Goal: Task Accomplishment & Management: Manage account settings

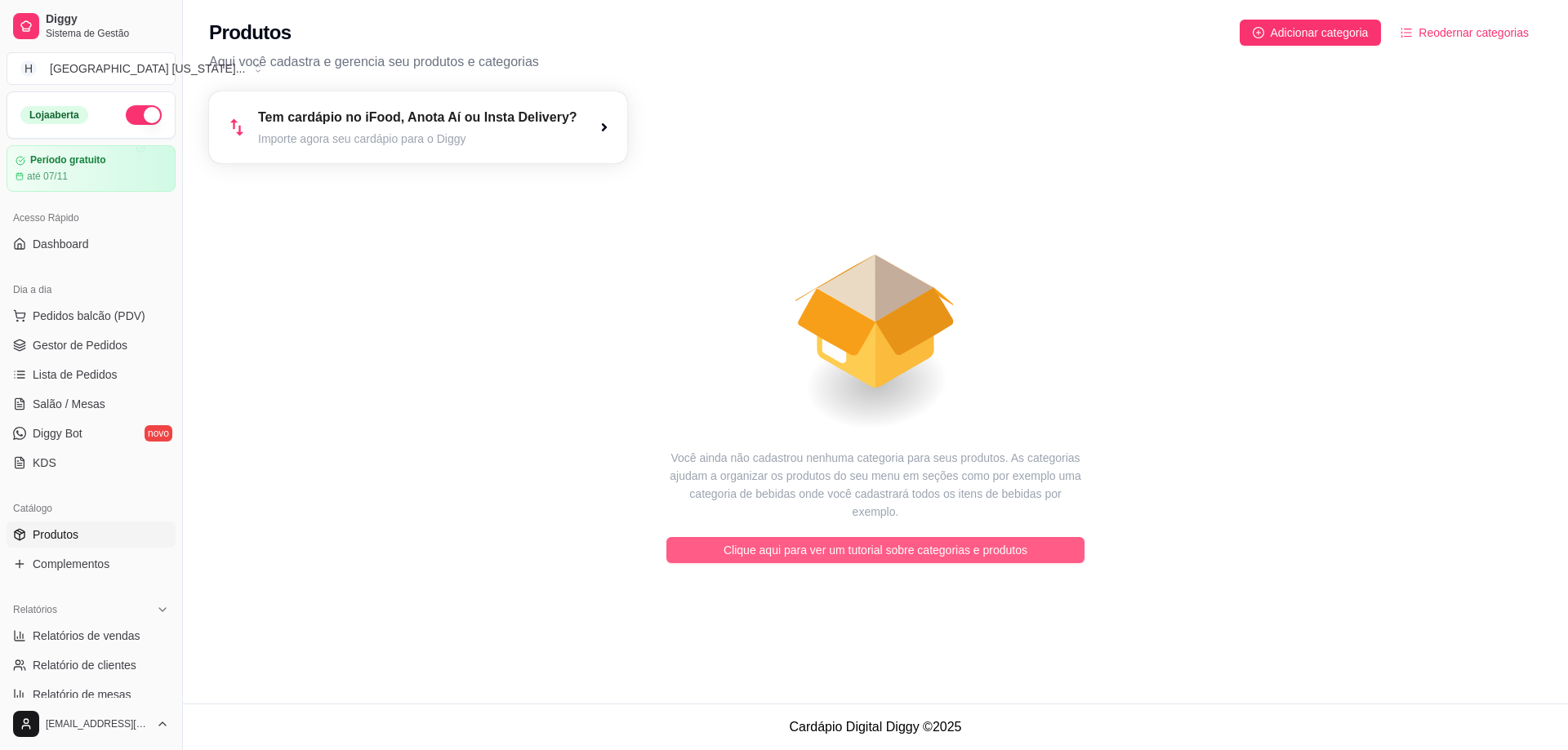
click at [983, 542] on span "Clique aqui para ver um tutorial sobre categorias e produtos" at bounding box center [875, 551] width 304 height 18
click at [929, 542] on span "Clique aqui para ver um tutorial sobre categorias e produtos" at bounding box center [875, 551] width 304 height 18
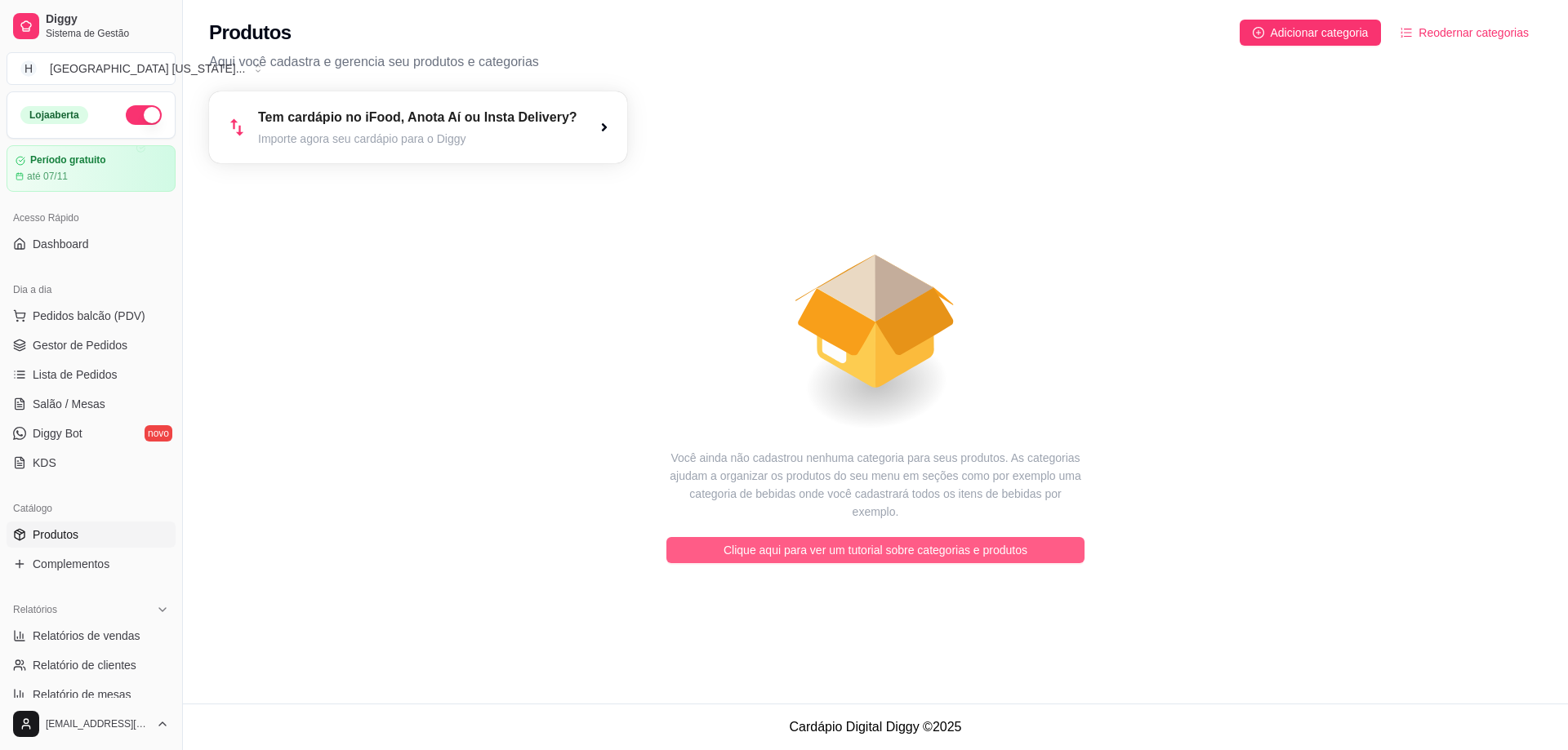
click at [929, 542] on span "Clique aqui para ver um tutorial sobre categorias e produtos" at bounding box center [875, 551] width 304 height 18
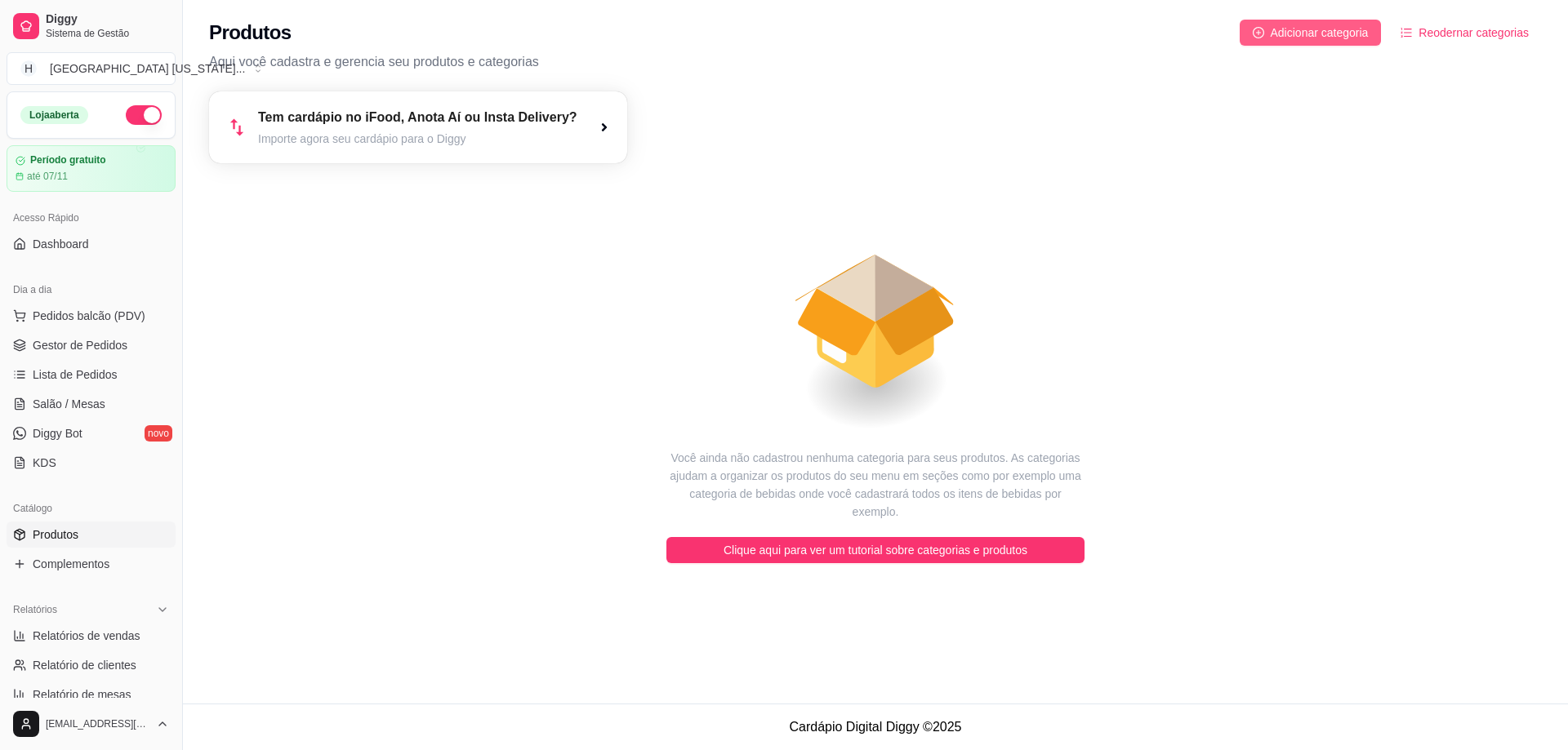
click at [1332, 25] on span "Adicionar categoria" at bounding box center [1320, 33] width 98 height 18
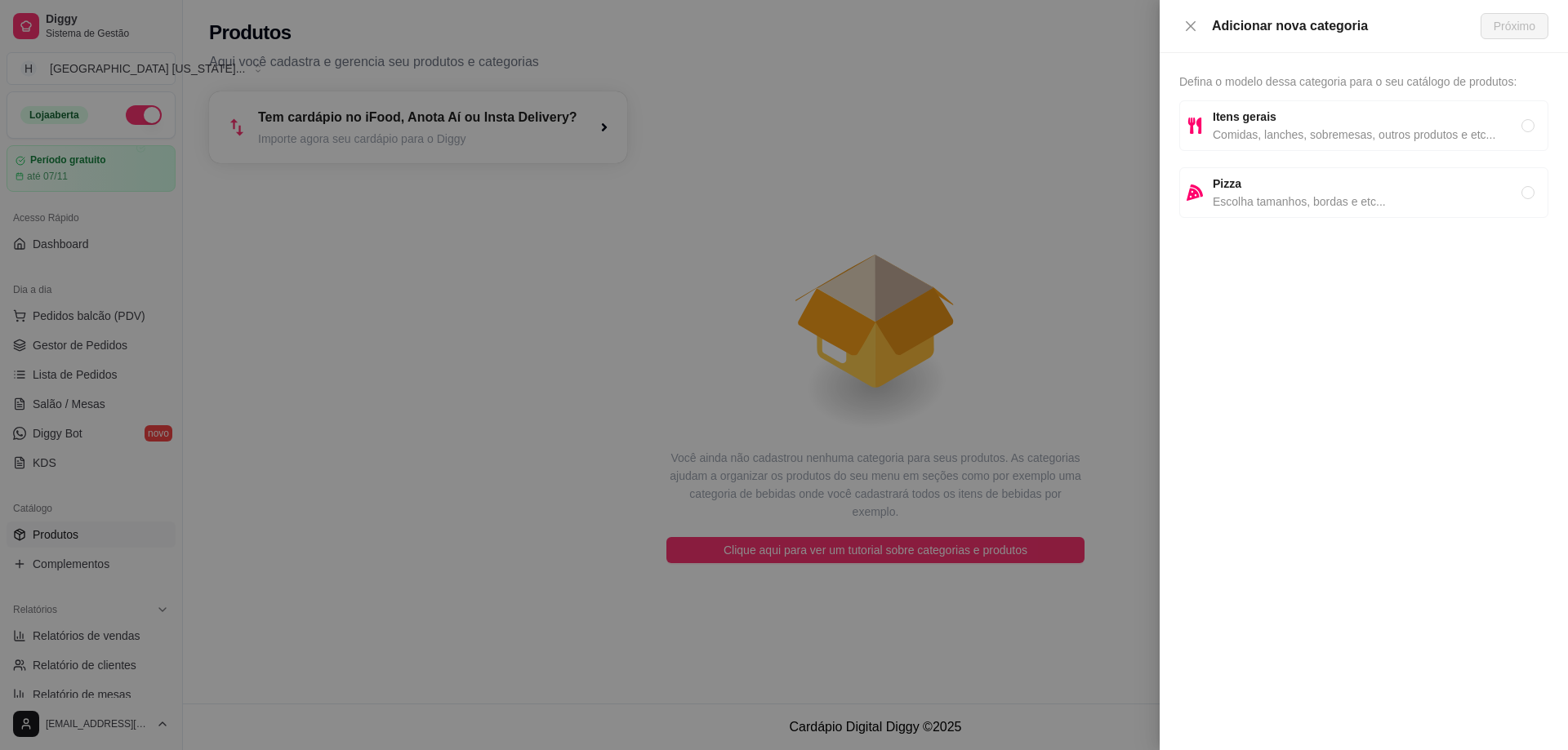
click at [1299, 191] on span "Pizza" at bounding box center [1367, 184] width 309 height 18
radio input "true"
click at [1527, 30] on span "Próximo" at bounding box center [1514, 26] width 42 height 18
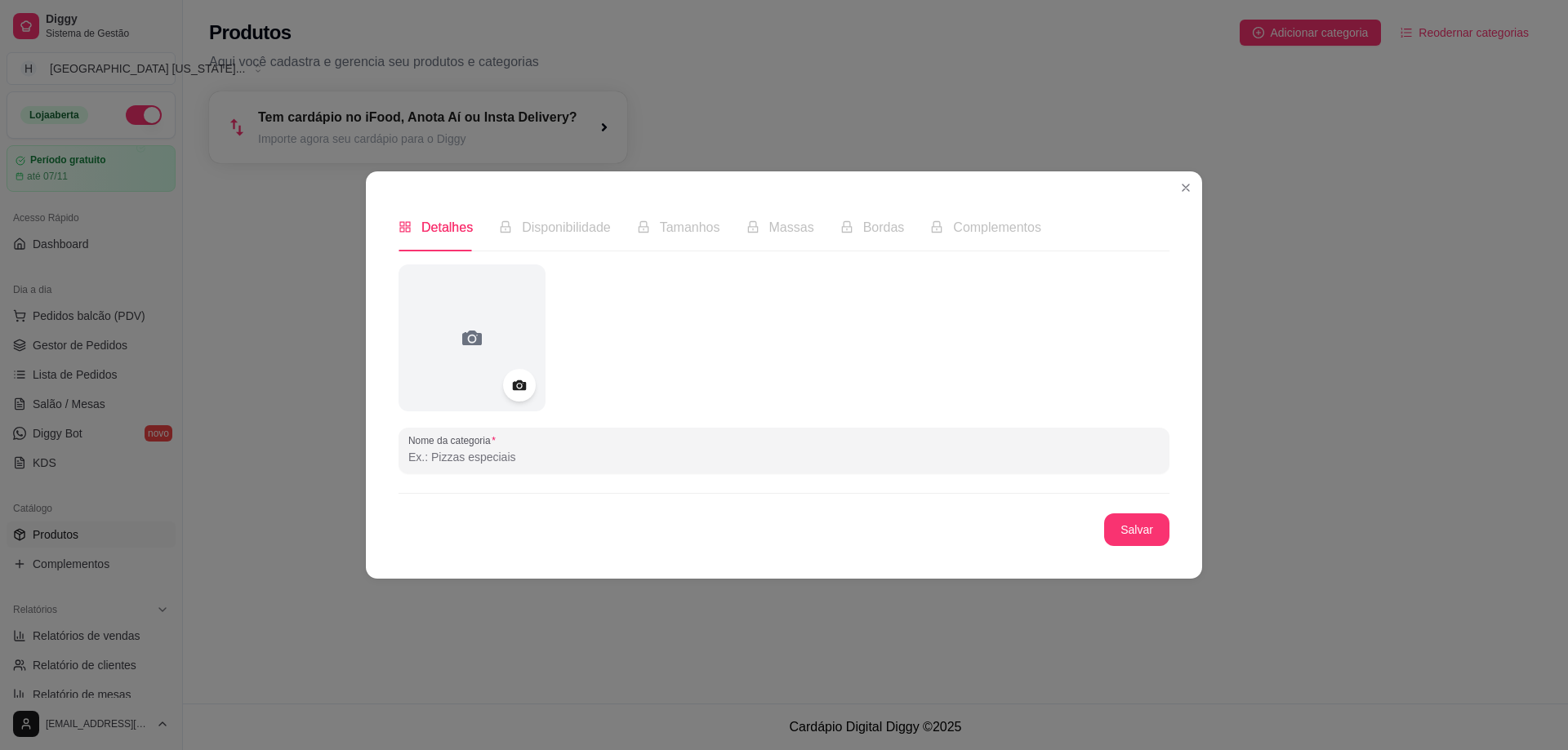
click at [498, 457] on input "Nome da categoria" at bounding box center [784, 457] width 751 height 16
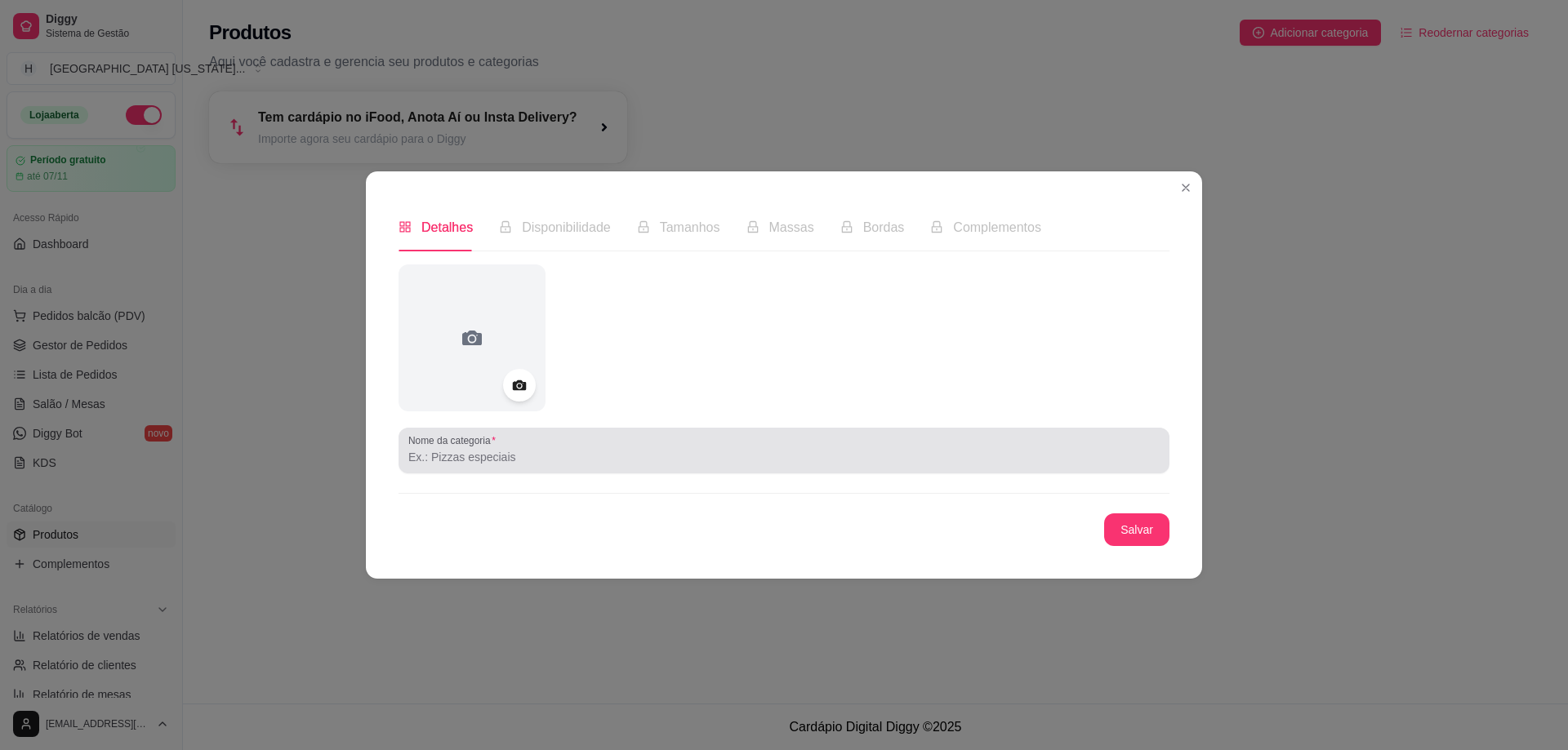
click at [477, 472] on div "Nome da categoria" at bounding box center [784, 450] width 771 height 46
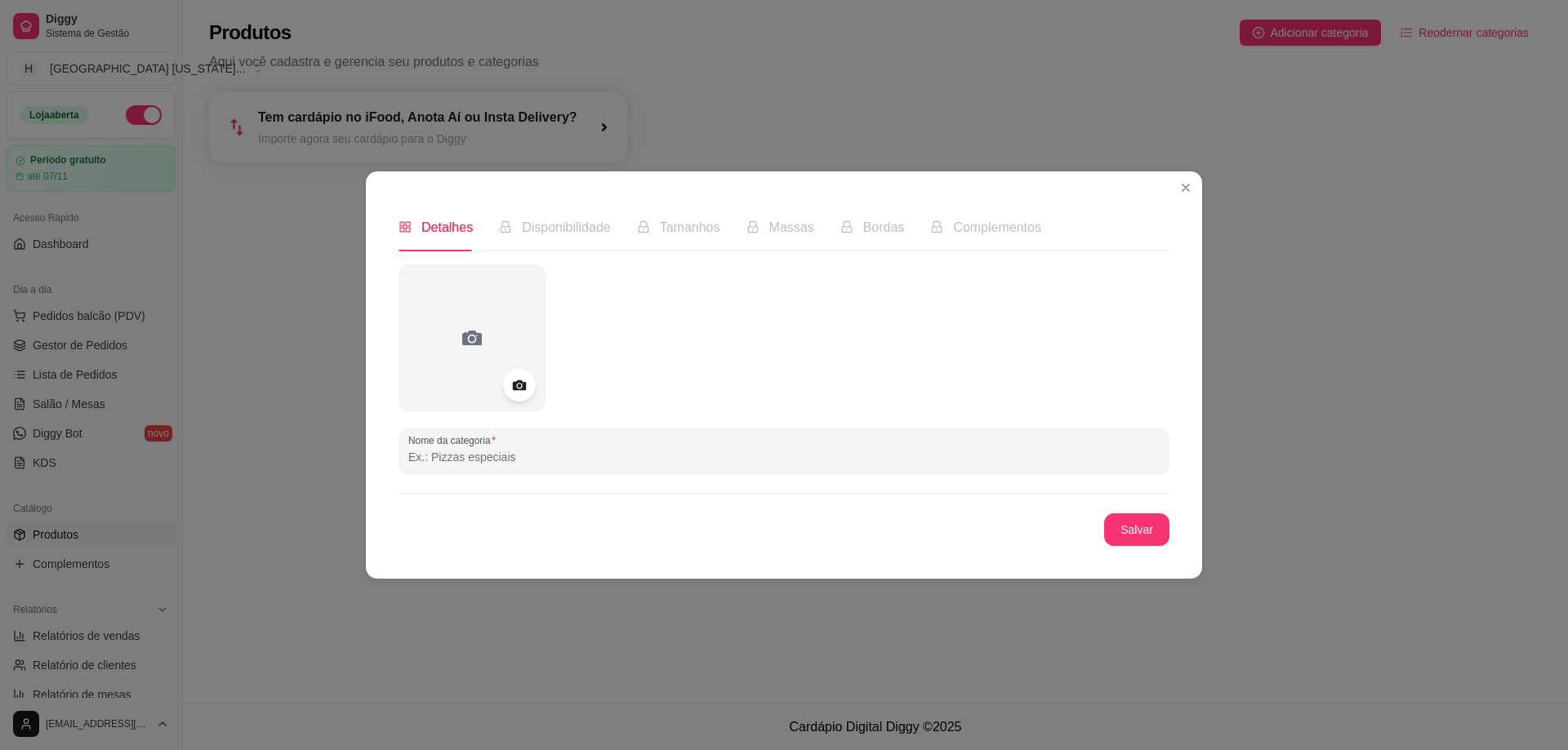
type input "p"
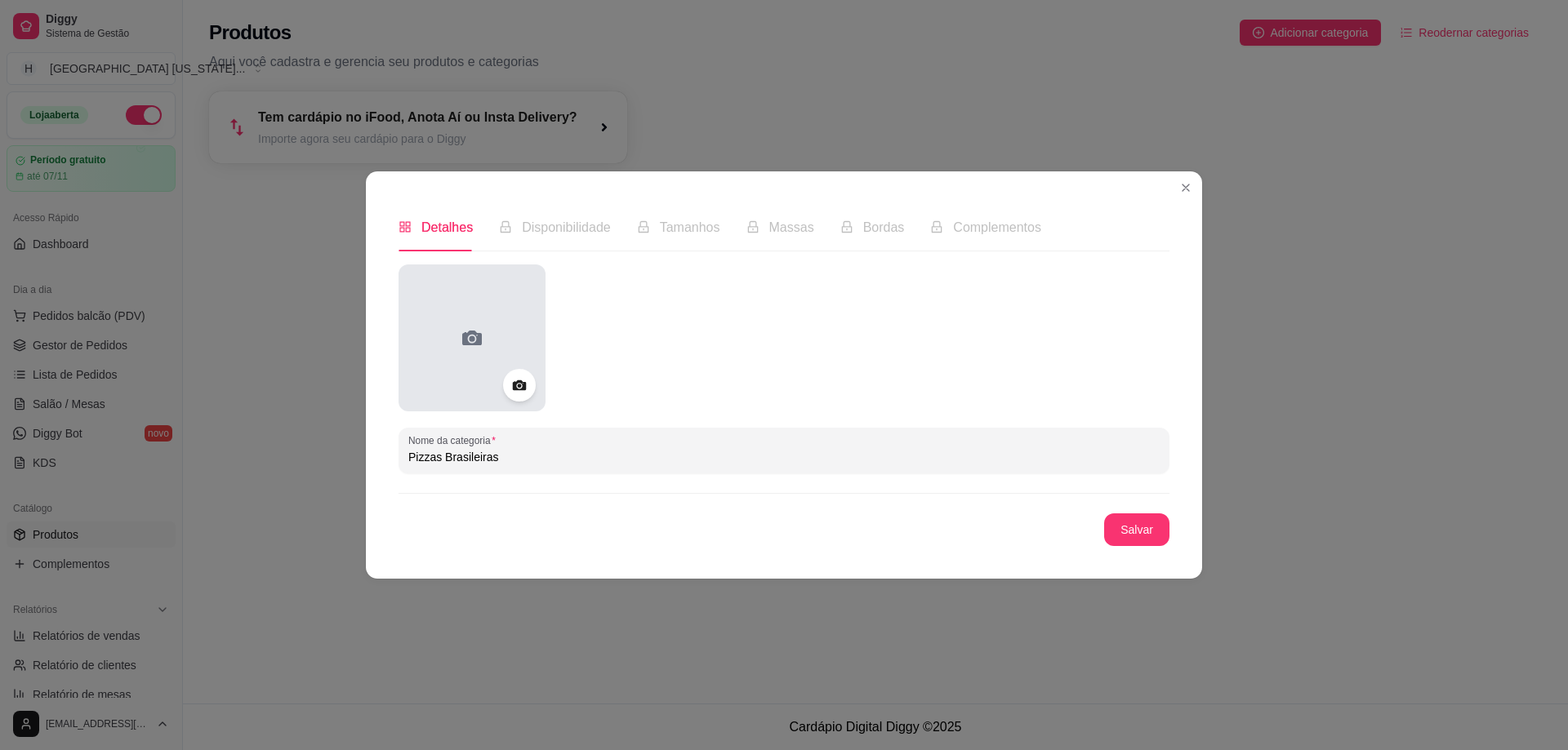
type input "Pizzas Brasileiras"
click at [436, 283] on div at bounding box center [472, 338] width 147 height 147
click at [473, 325] on icon at bounding box center [472, 338] width 26 height 26
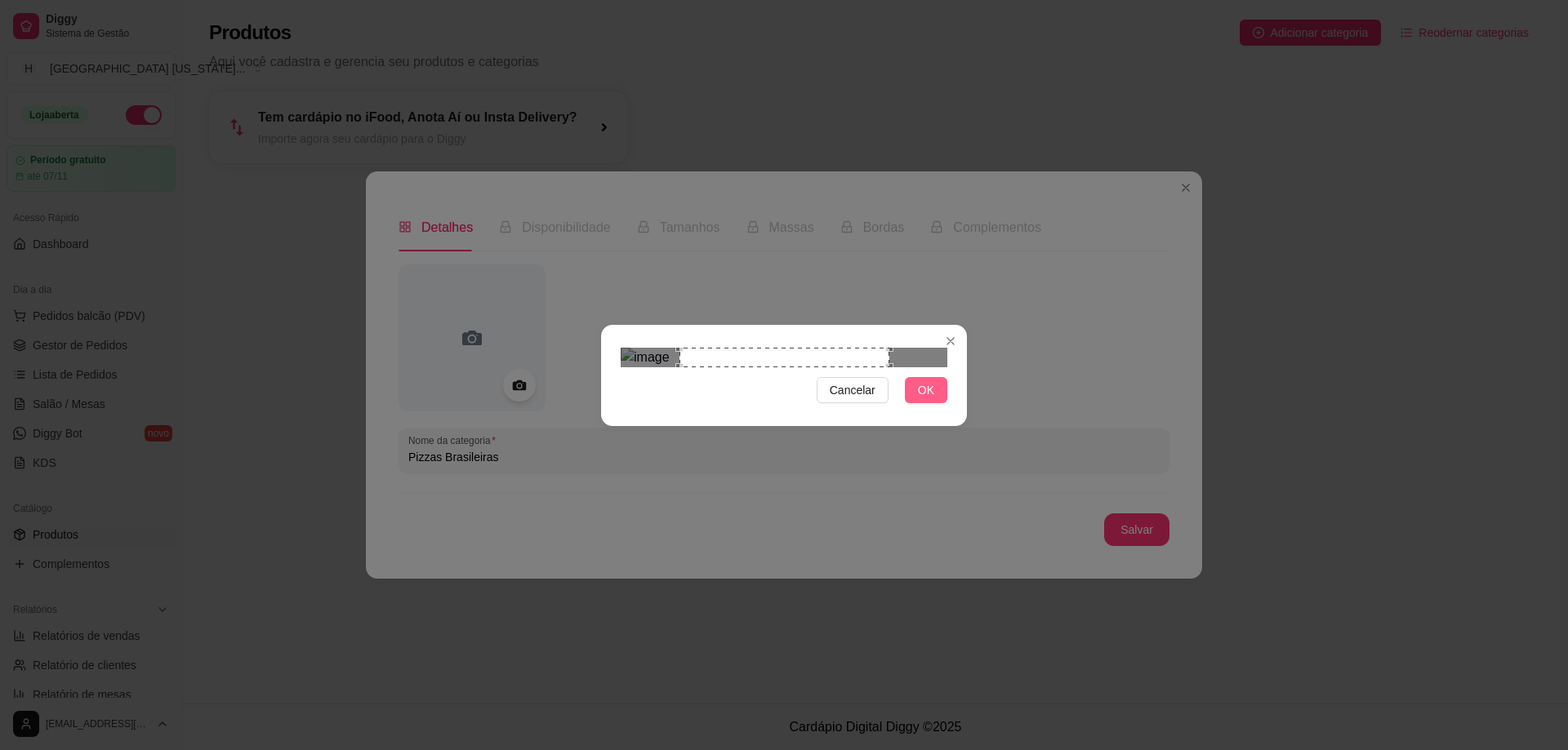
click at [926, 399] on span "OK" at bounding box center [926, 390] width 16 height 18
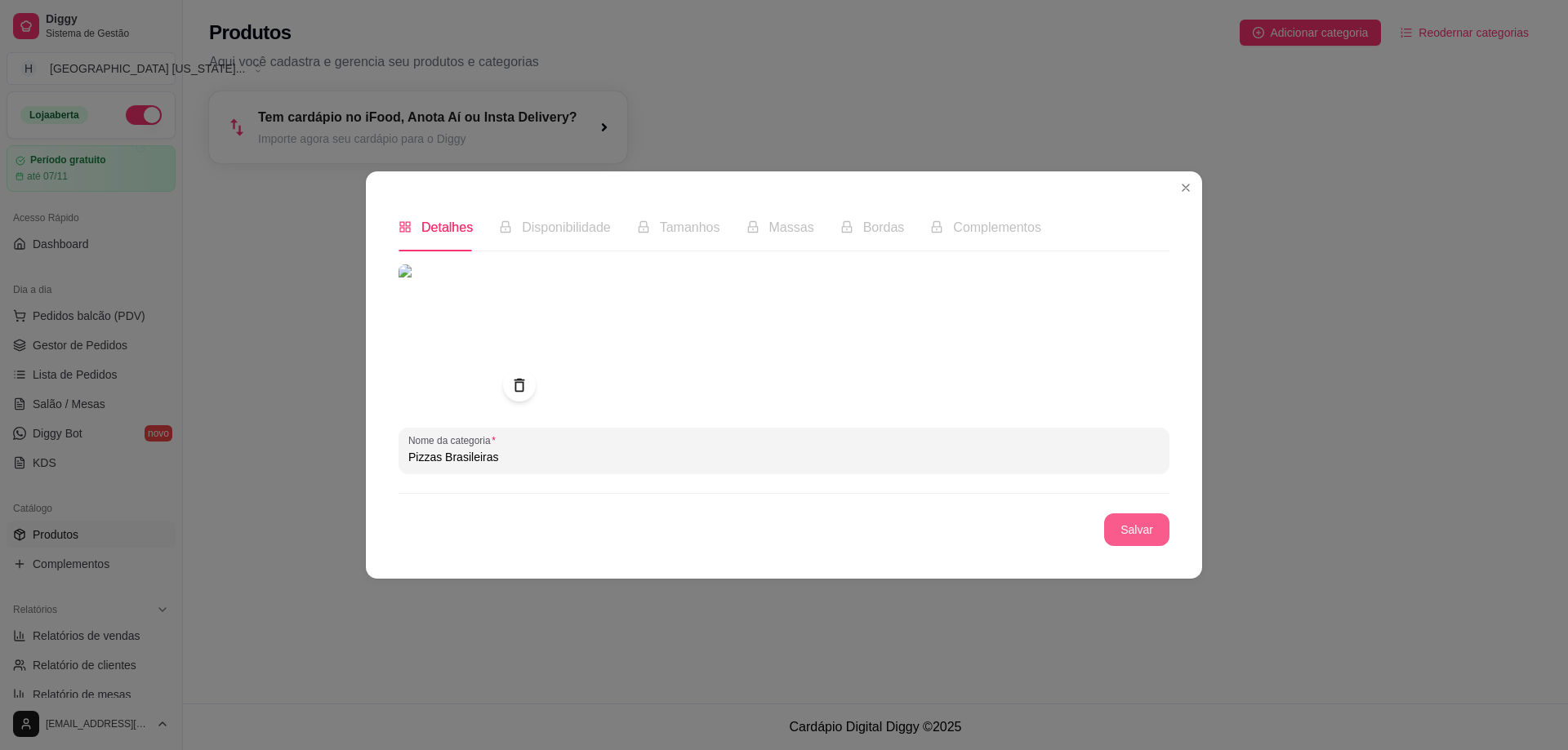
click at [1142, 529] on button "Salvar" at bounding box center [1137, 530] width 65 height 33
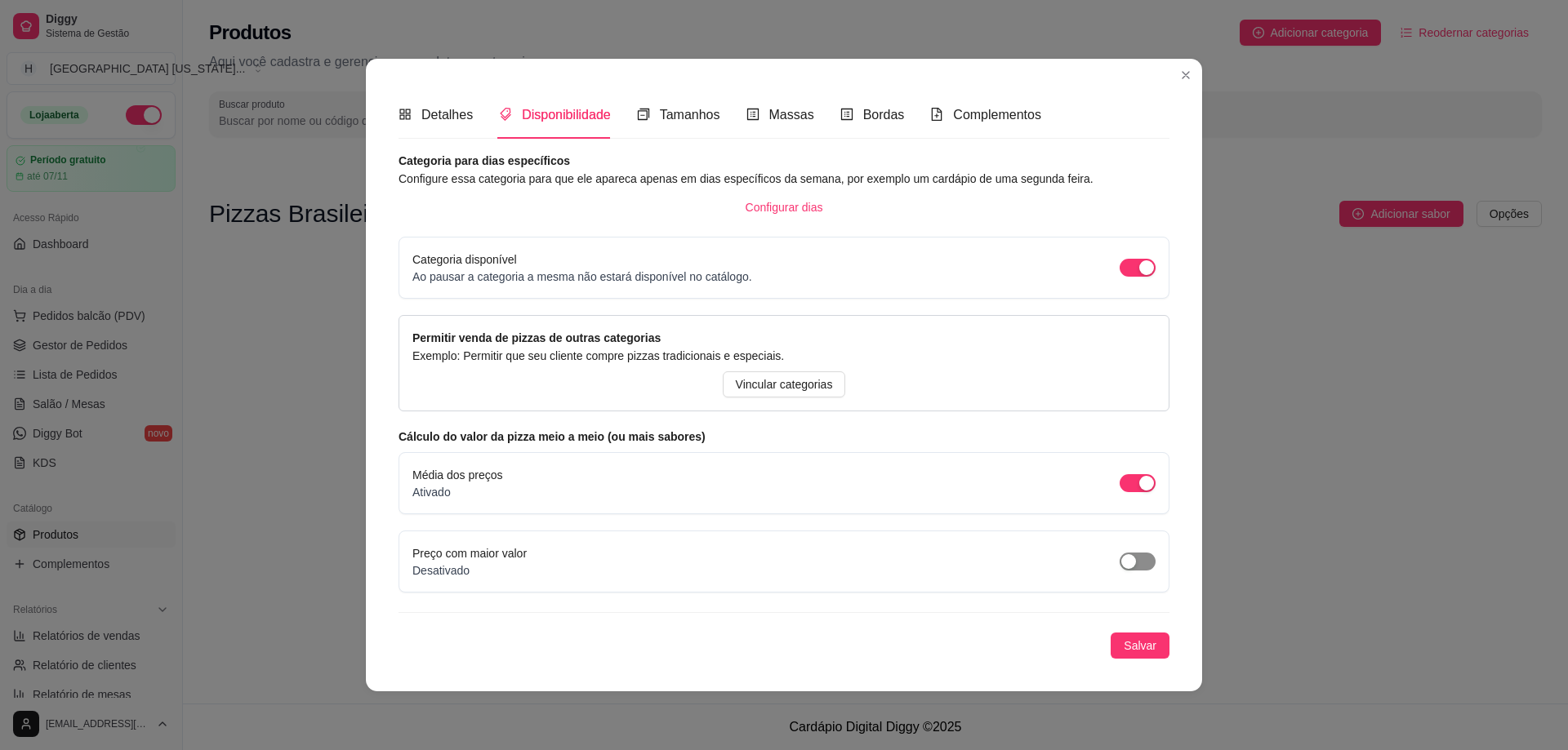
click at [1137, 564] on span "button" at bounding box center [1137, 562] width 36 height 18
click at [1157, 648] on button "Salvar" at bounding box center [1139, 646] width 59 height 26
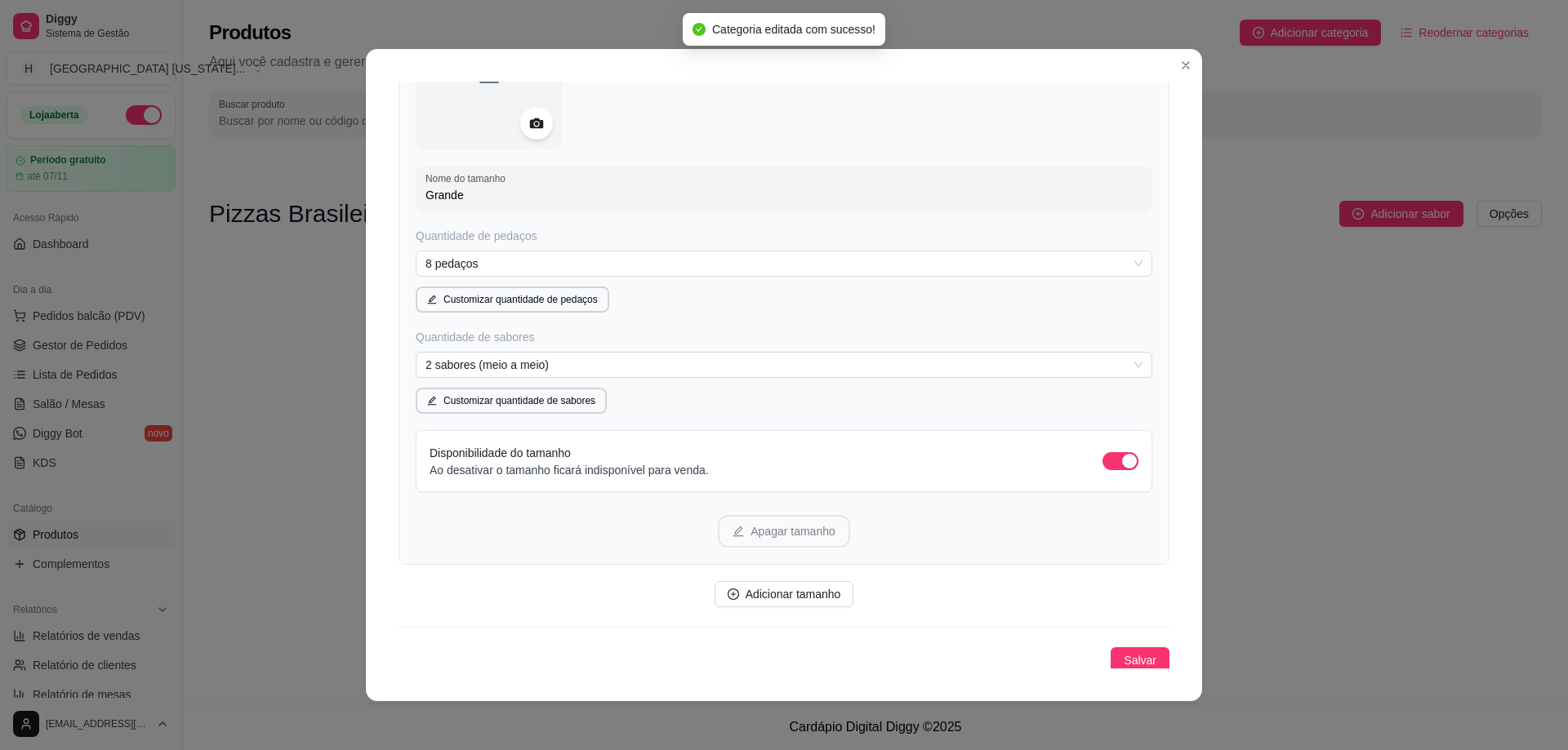
scroll to position [213, 0]
click at [655, 365] on span "2 sabores (meio a meio)" at bounding box center [784, 360] width 718 height 25
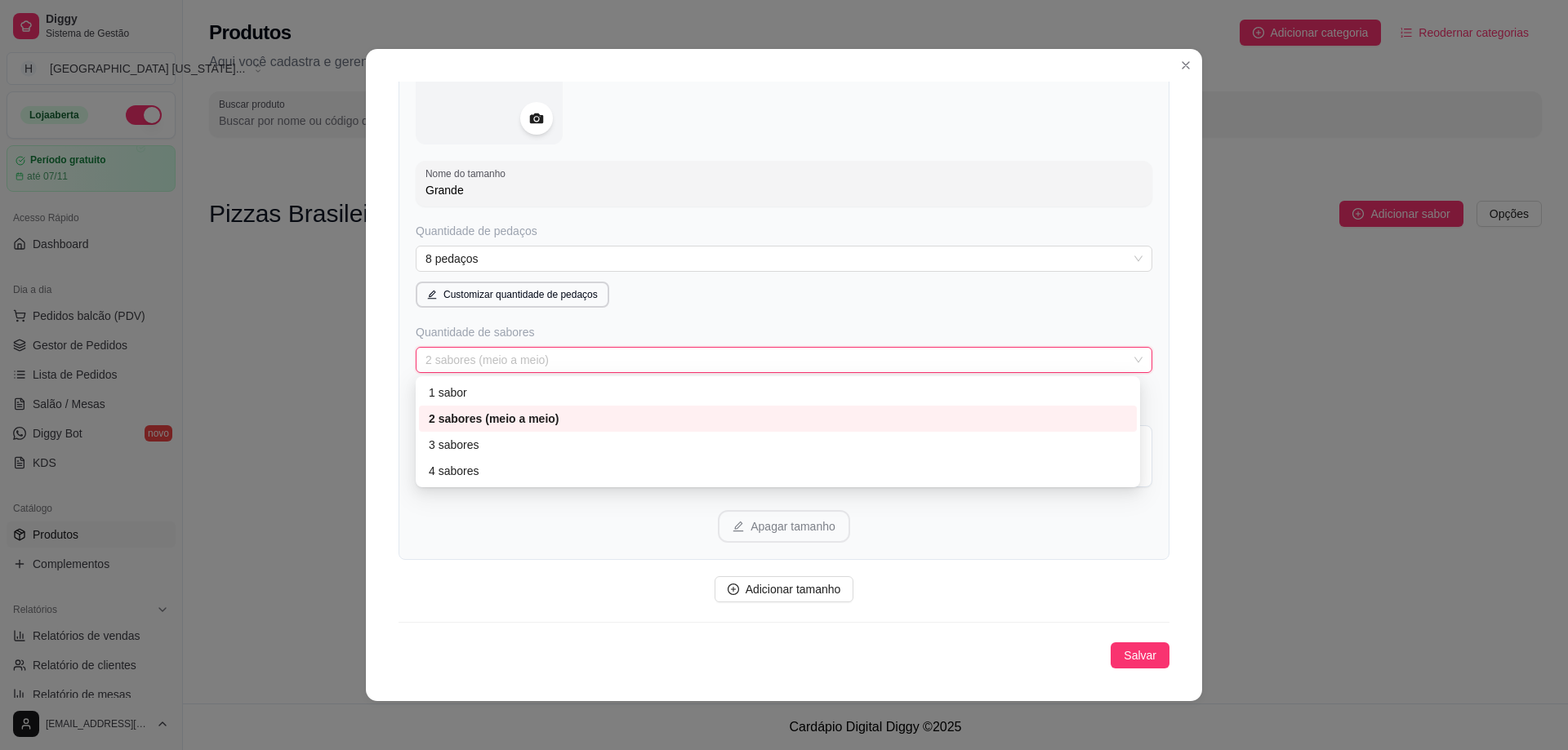
click at [694, 317] on div "Nome do tamanho Grande Quantidade de pedaços 8 pedaços Customizar quantidade de…" at bounding box center [784, 270] width 771 height 579
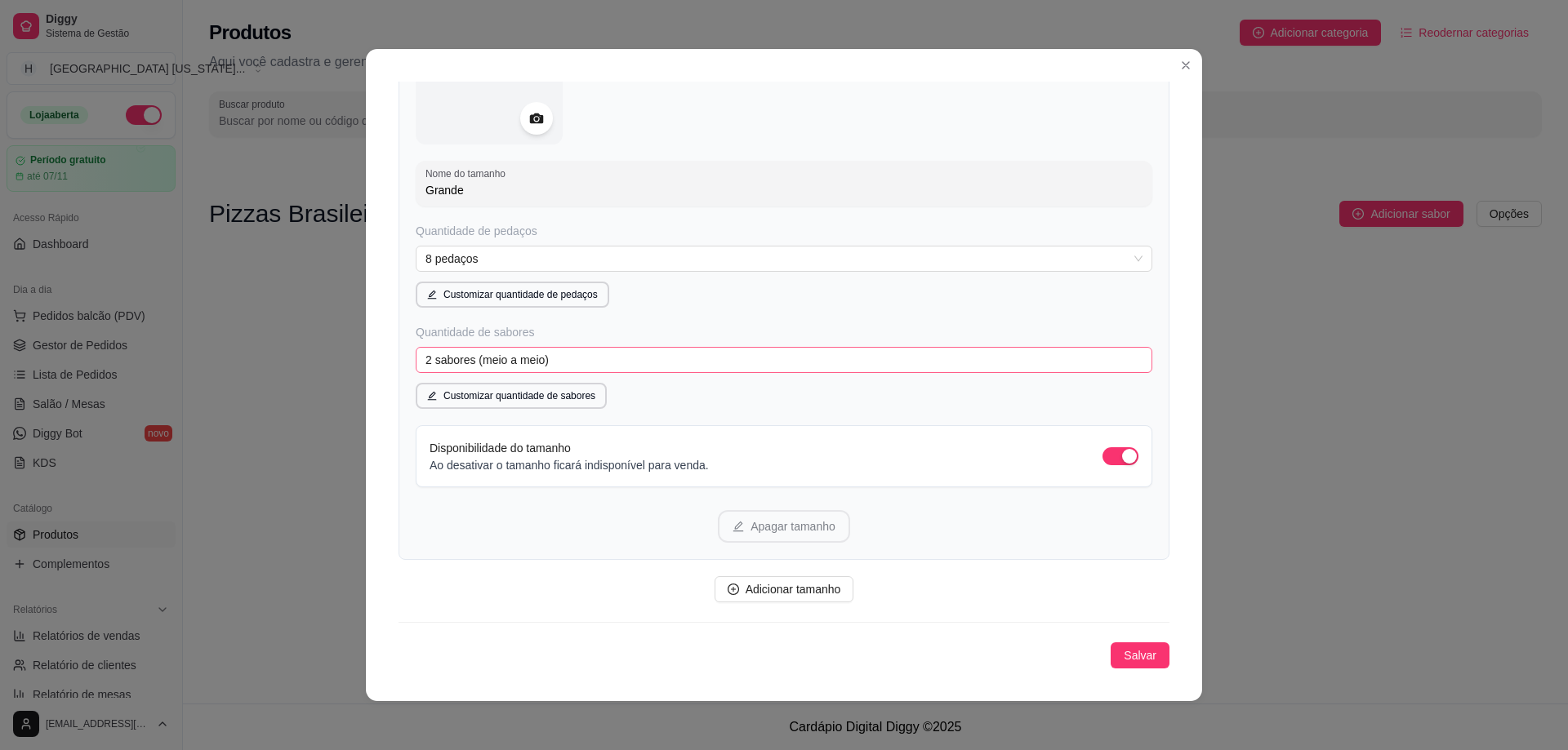
click at [626, 365] on span "2 sabores (meio a meio)" at bounding box center [784, 360] width 718 height 25
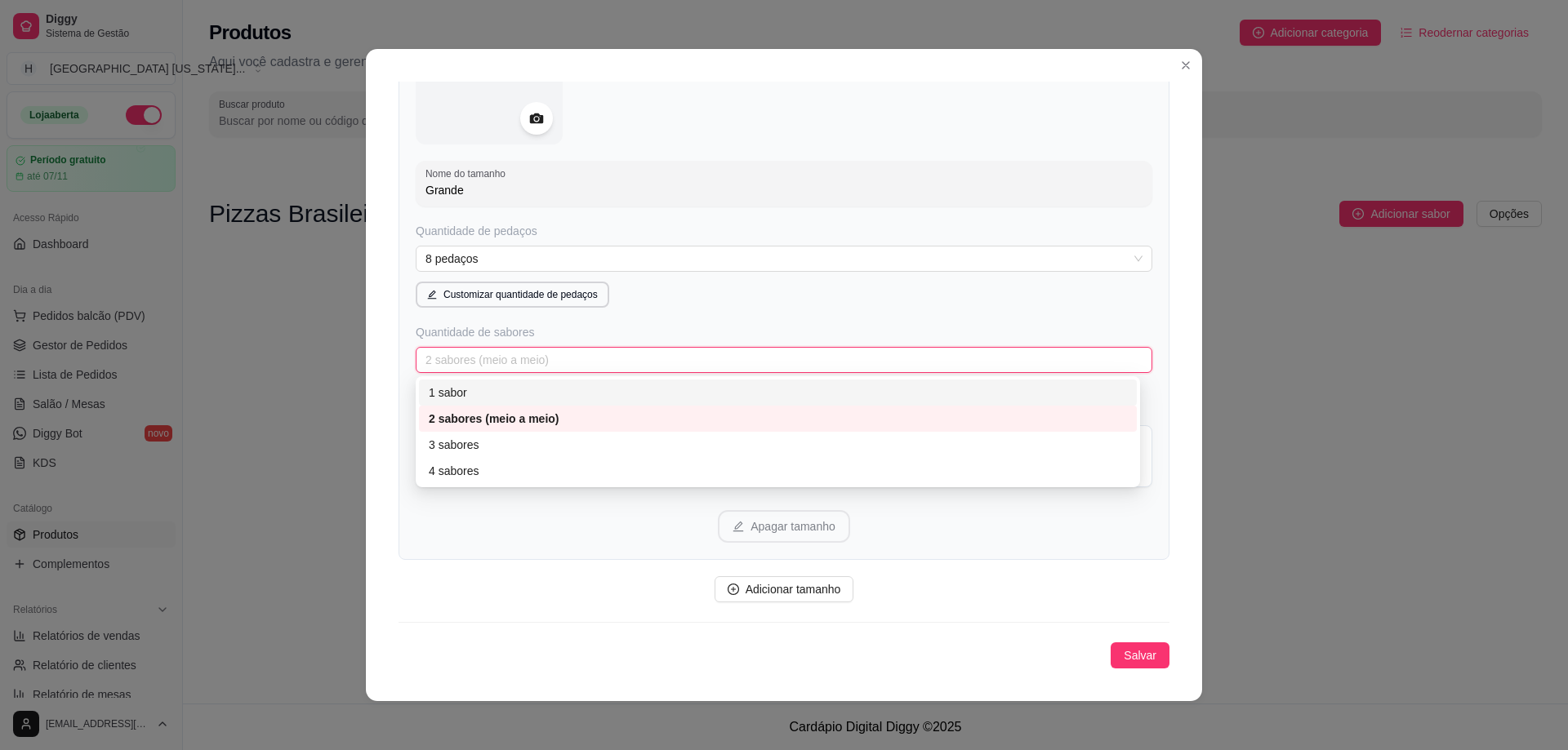
click at [568, 390] on div "1 sabor" at bounding box center [778, 393] width 699 height 18
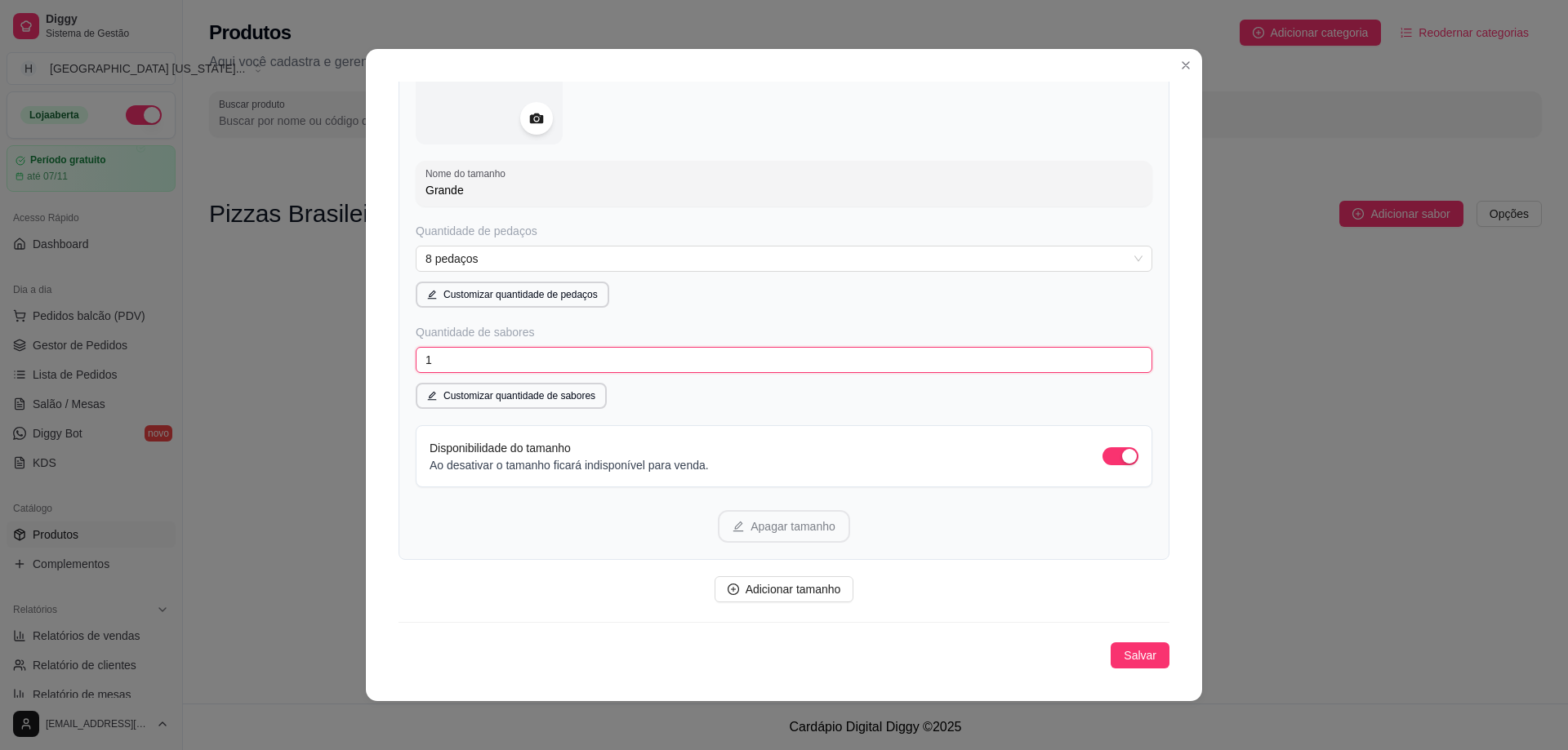
click at [777, 372] on span "1" at bounding box center [784, 360] width 718 height 25
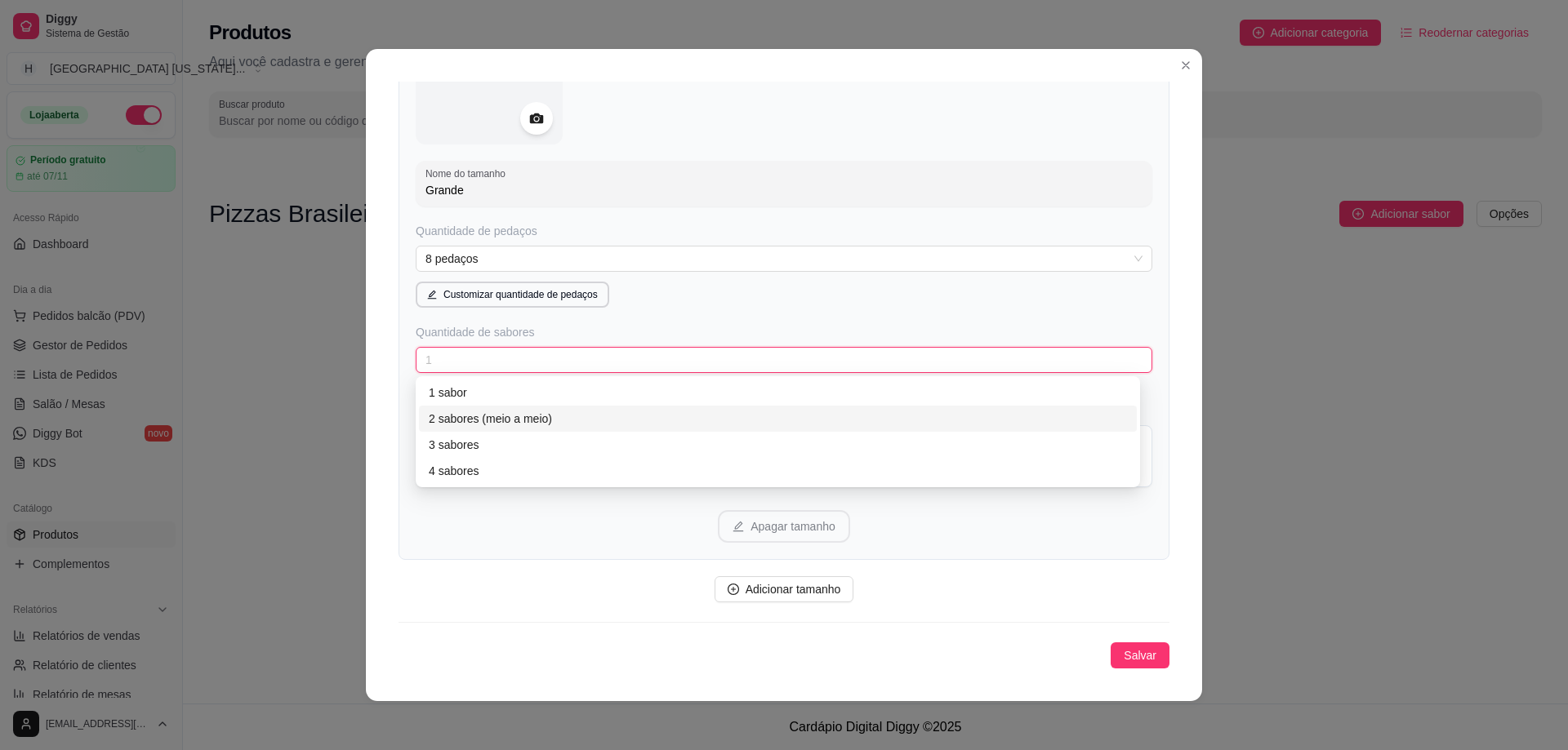
click at [513, 423] on div "2 sabores (meio a meio)" at bounding box center [778, 419] width 699 height 18
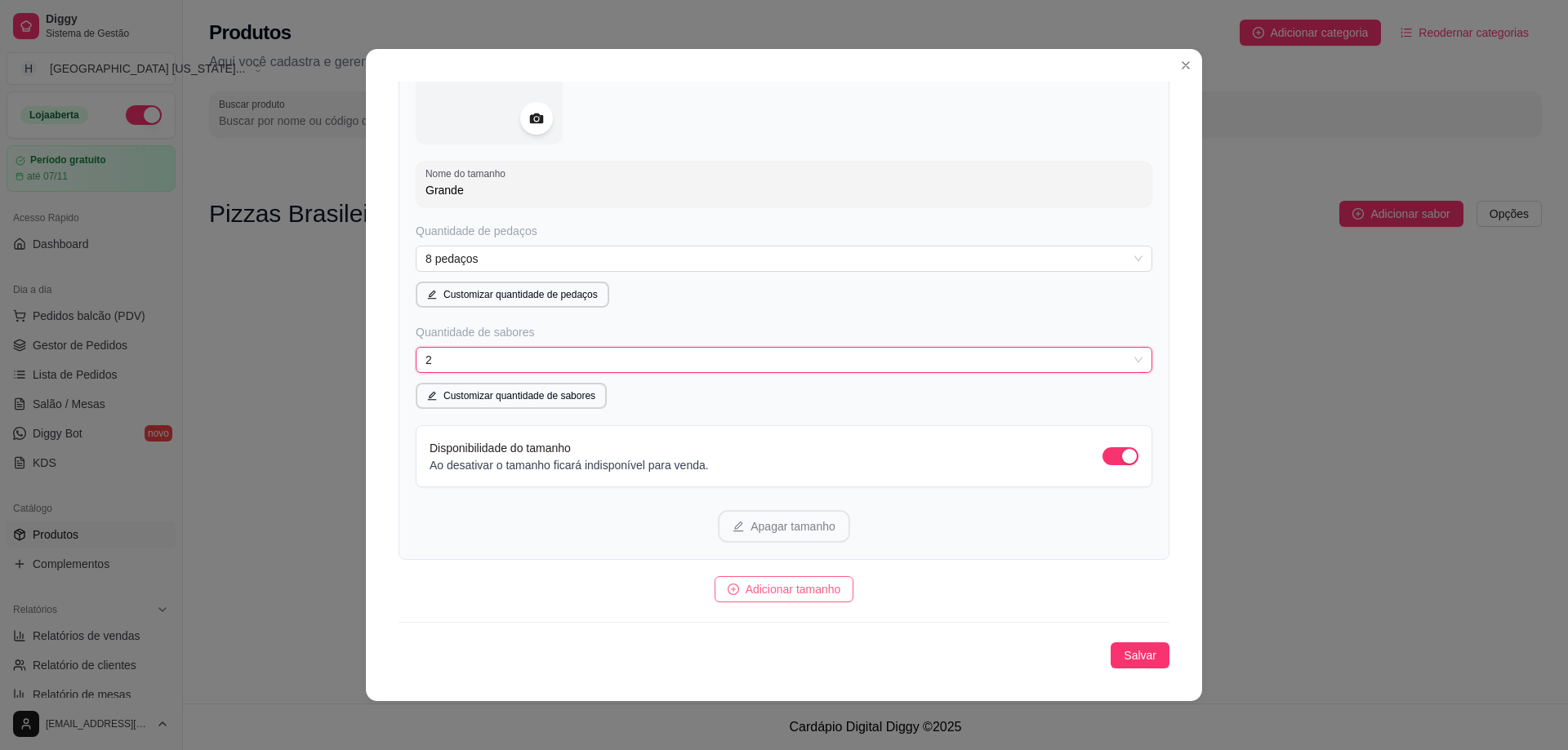
click at [800, 588] on span "Adicionar tamanho" at bounding box center [793, 589] width 95 height 18
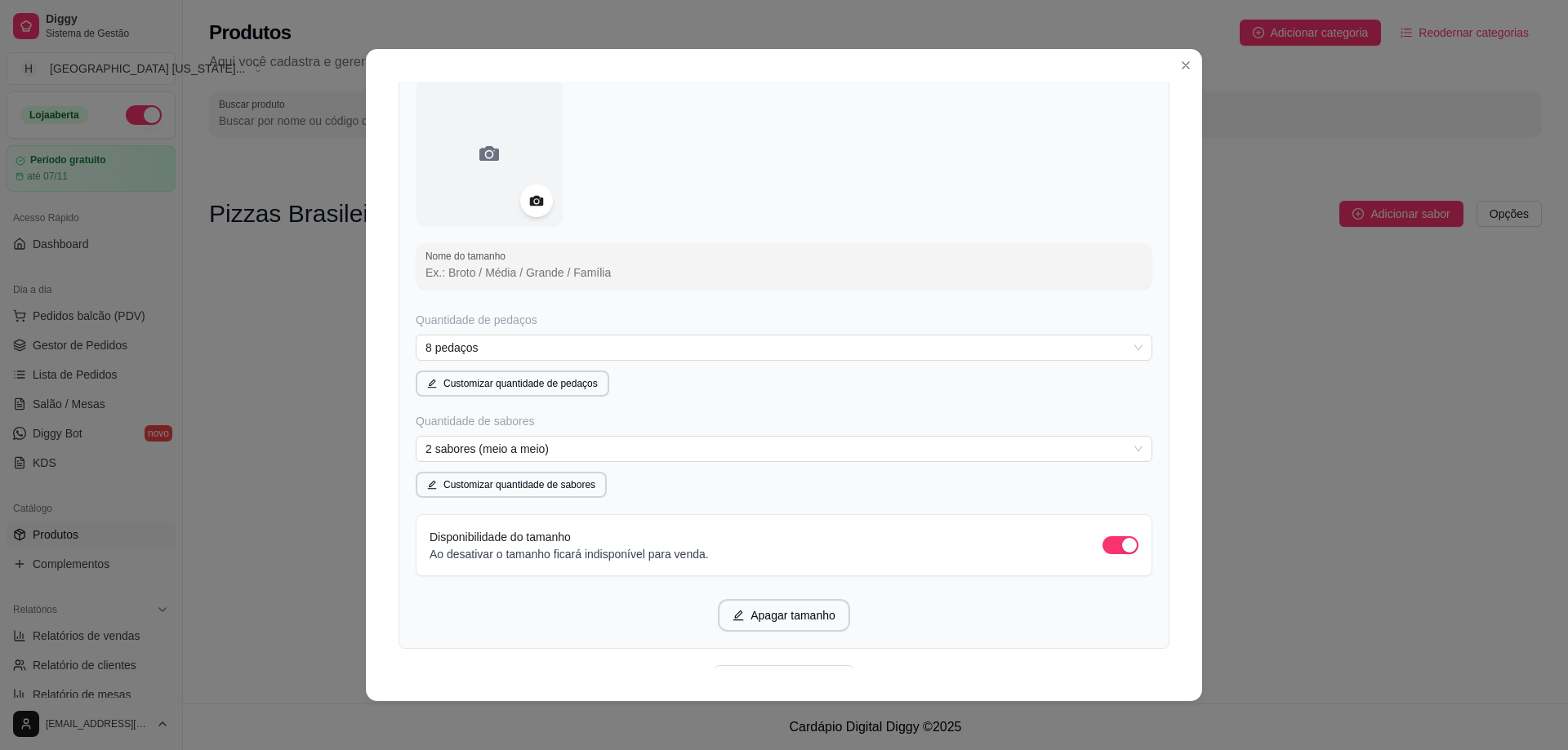
scroll to position [785, 0]
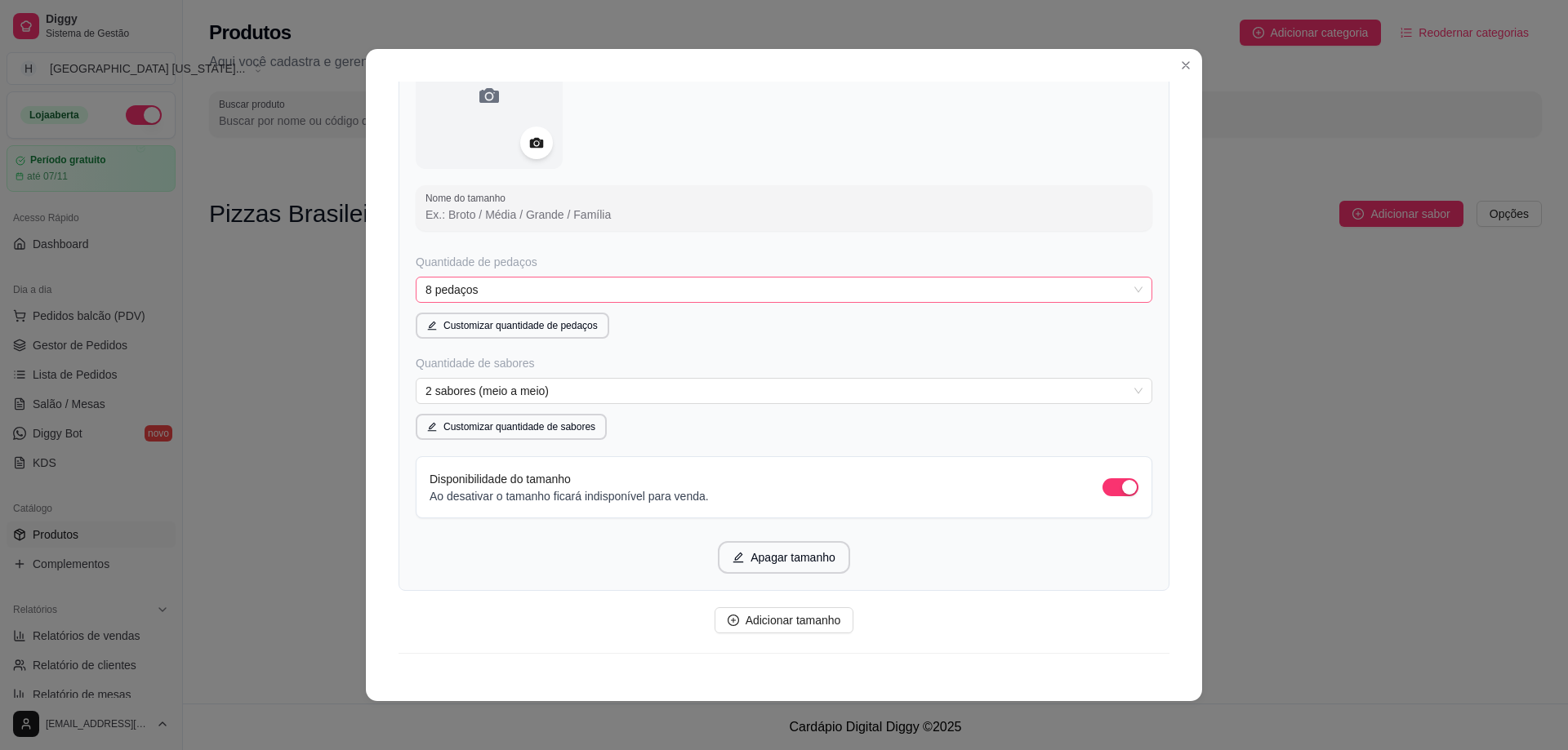
click at [497, 278] on span "8 pedaços" at bounding box center [784, 290] width 718 height 25
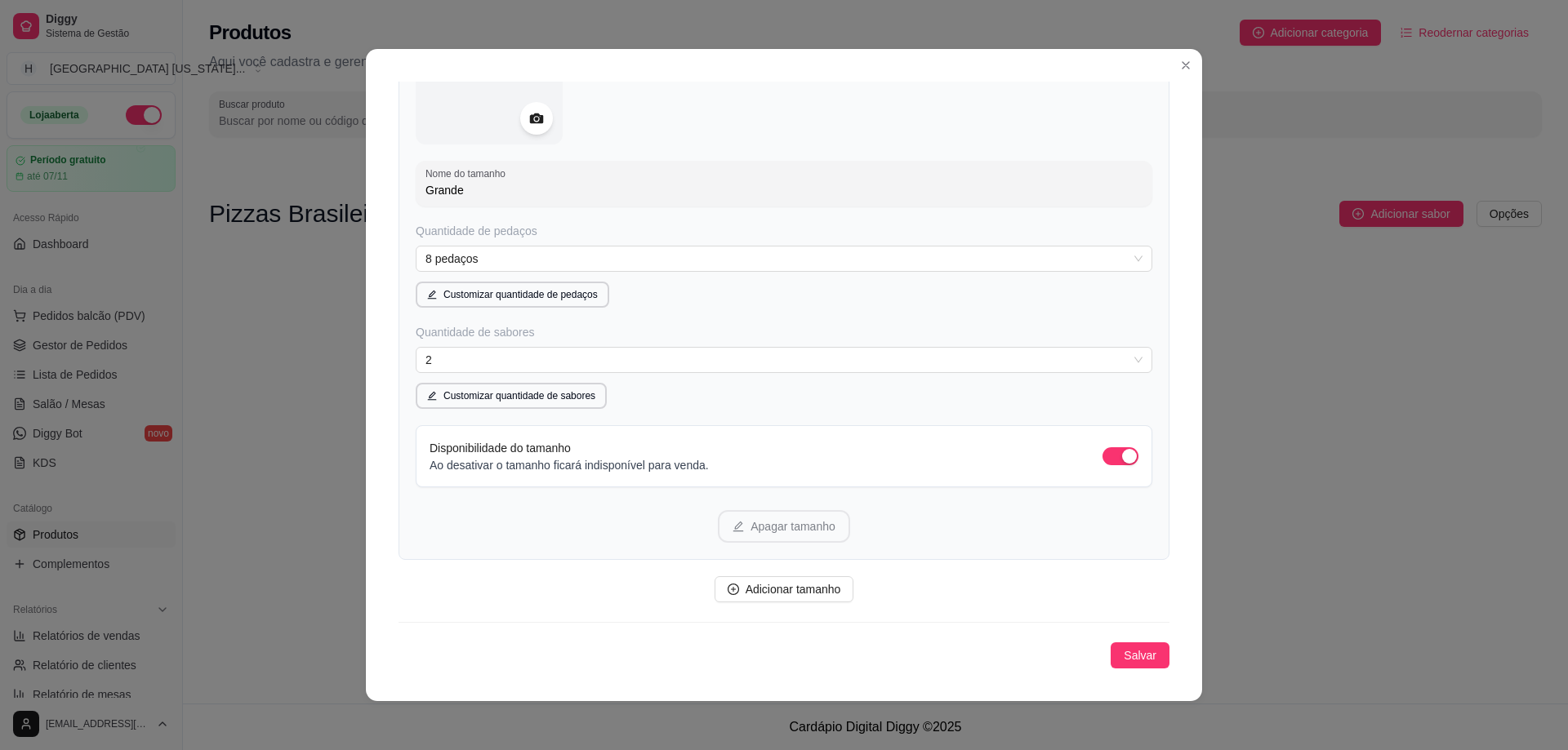
scroll to position [0, 0]
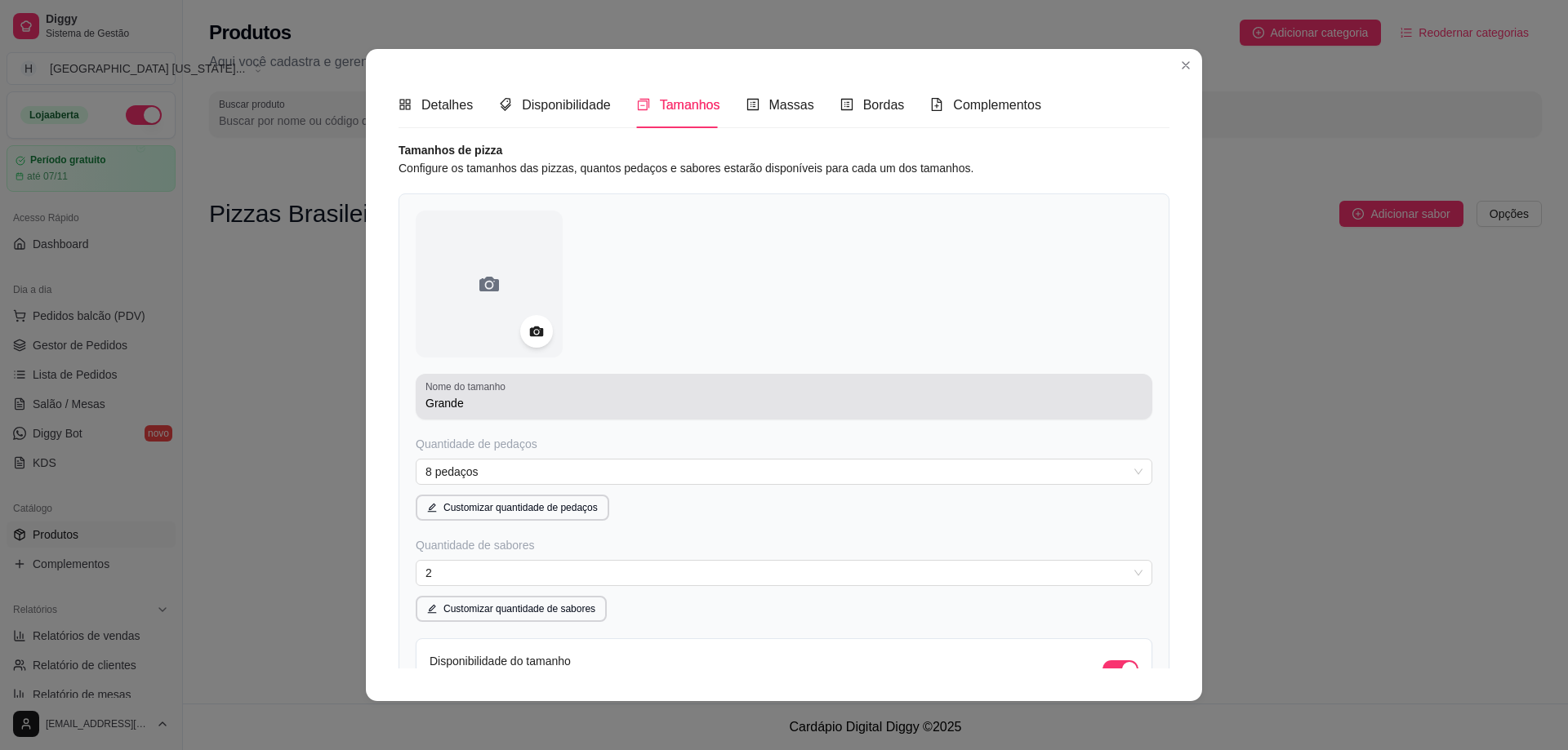
click at [544, 409] on input "Grande" at bounding box center [784, 403] width 718 height 16
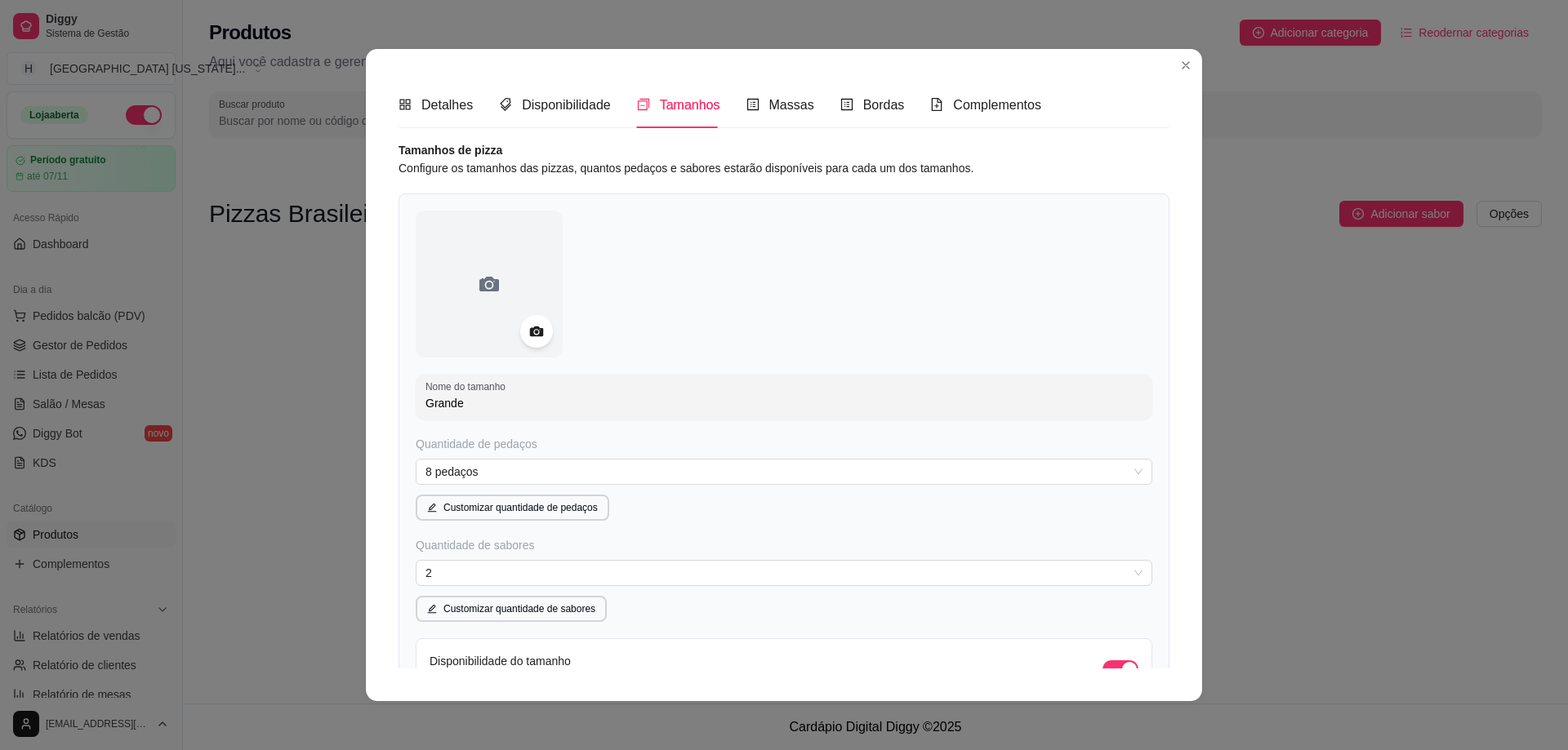
drag, startPoint x: 663, startPoint y: 406, endPoint x: 74, endPoint y: 406, distance: 589.0
click at [74, 406] on div "Detalhes Disponibilidade Tamanhos Massas Bordas Complementos Nome da categoria …" at bounding box center [784, 375] width 1568 height 750
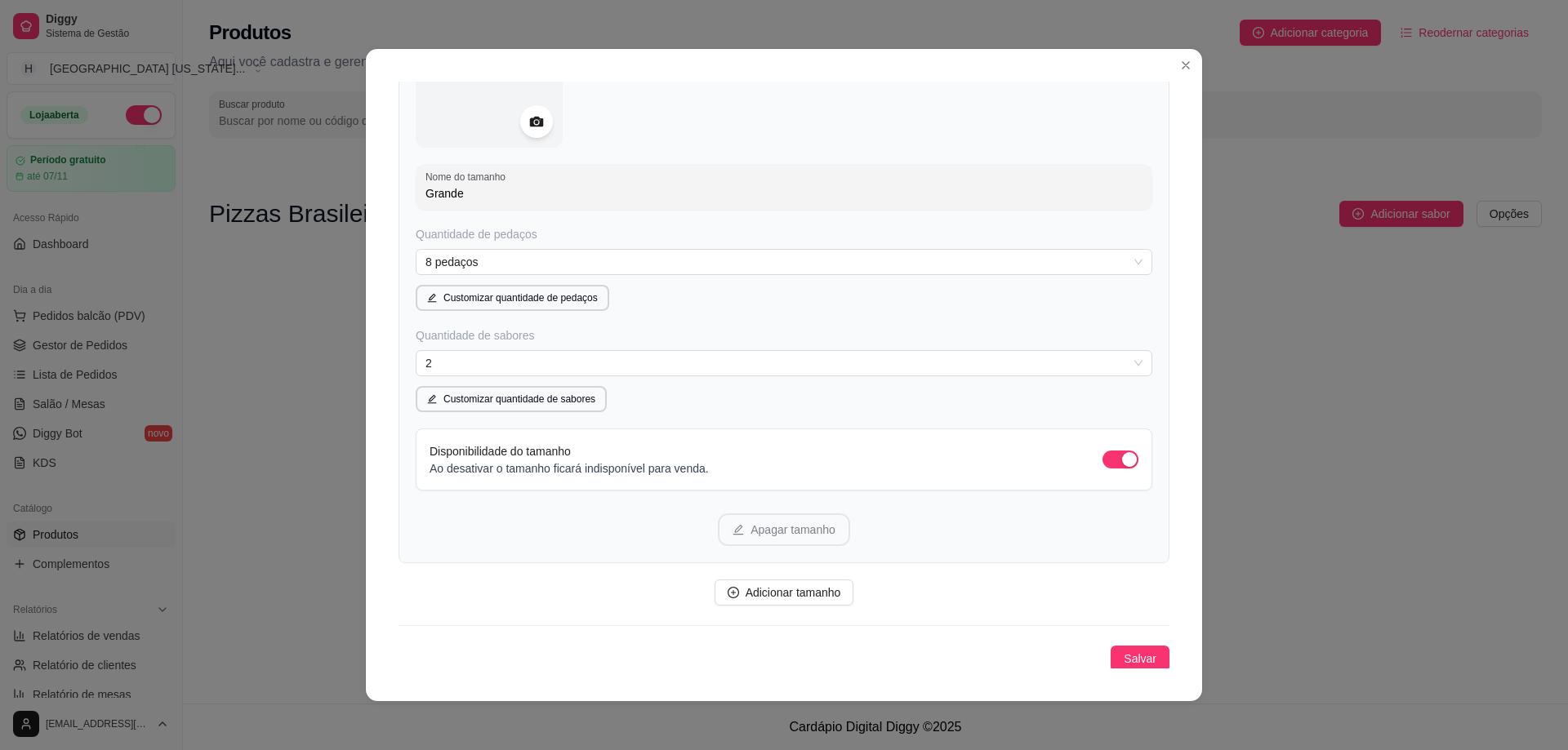
scroll to position [213, 0]
click at [1124, 653] on span "Salvar" at bounding box center [1140, 656] width 33 height 18
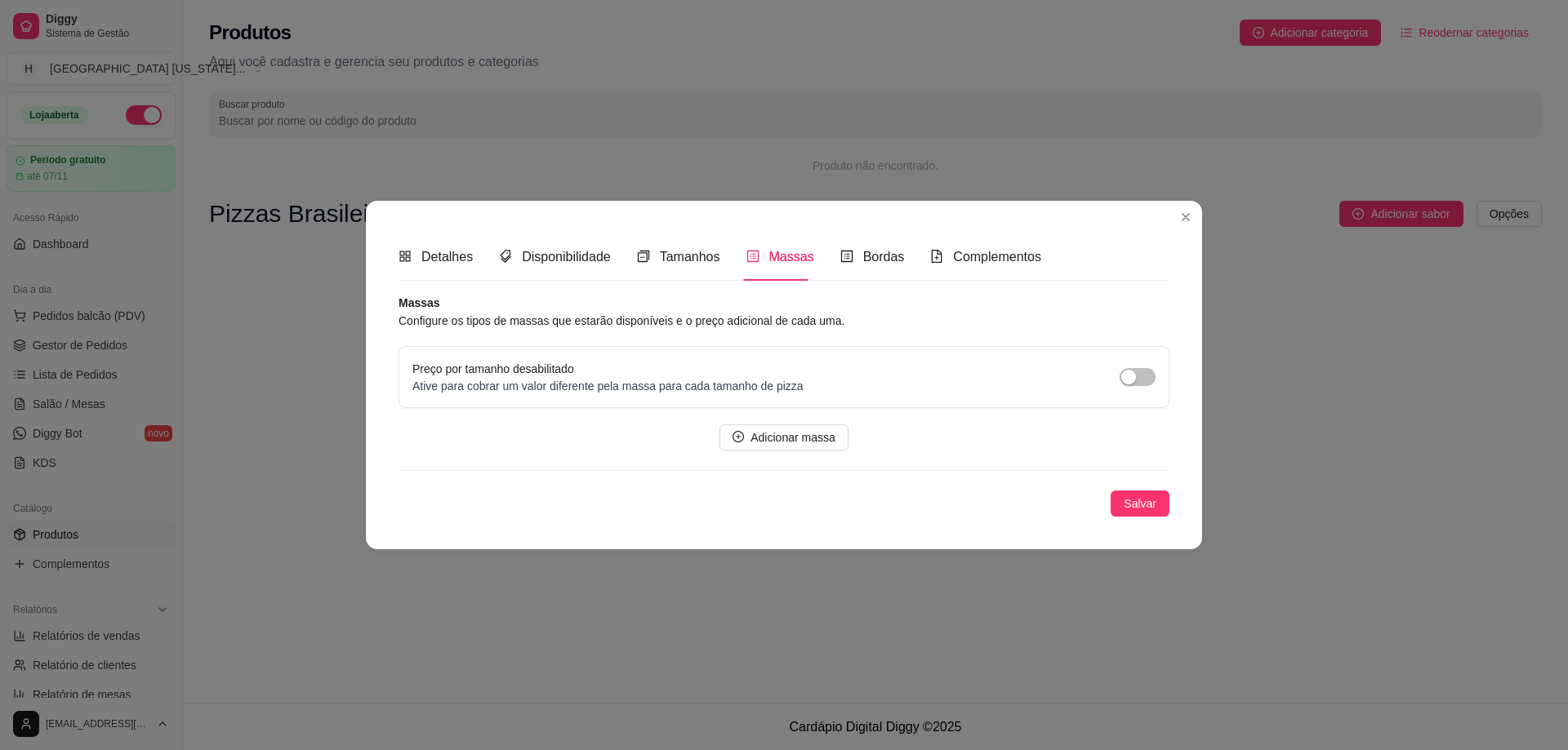
click at [1098, 230] on div "Detalhes Disponibilidade Tamanhos Massas Bordas Complementos Nome da categoria …" at bounding box center [784, 374] width 837 height 348
click at [1145, 510] on span "Salvar" at bounding box center [1140, 504] width 33 height 18
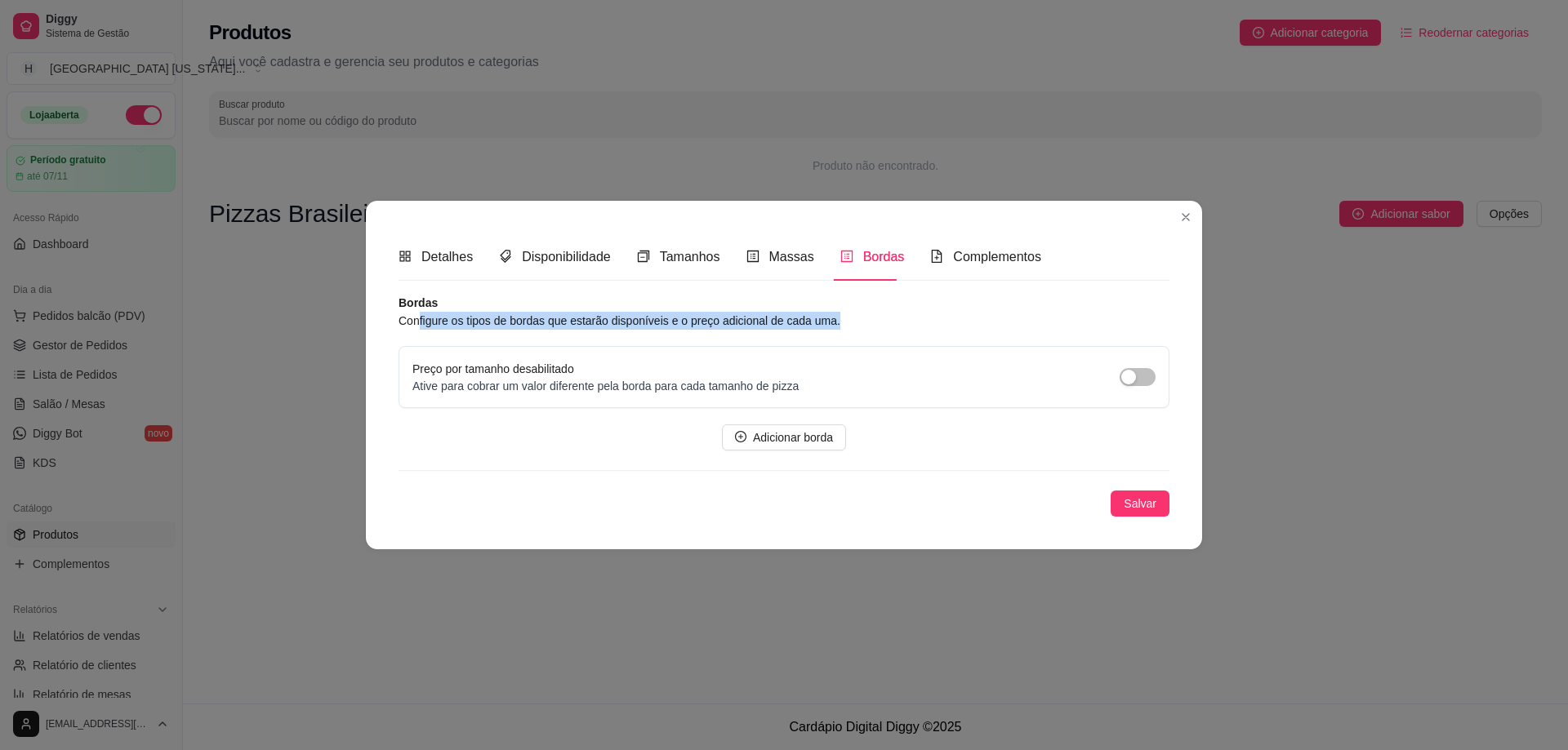
drag, startPoint x: 420, startPoint y: 328, endPoint x: 920, endPoint y: 329, distance: 500.0
click at [920, 329] on article "Configure os tipos de bordas que estarão disponíveis e o preço adicional de cad…" at bounding box center [784, 320] width 771 height 18
click at [1092, 231] on div "Detalhes Disponibilidade Tamanhos Massas Bordas Complementos Nome da categoria …" at bounding box center [784, 374] width 837 height 348
click at [796, 432] on span "Adicionar borda" at bounding box center [793, 438] width 80 height 18
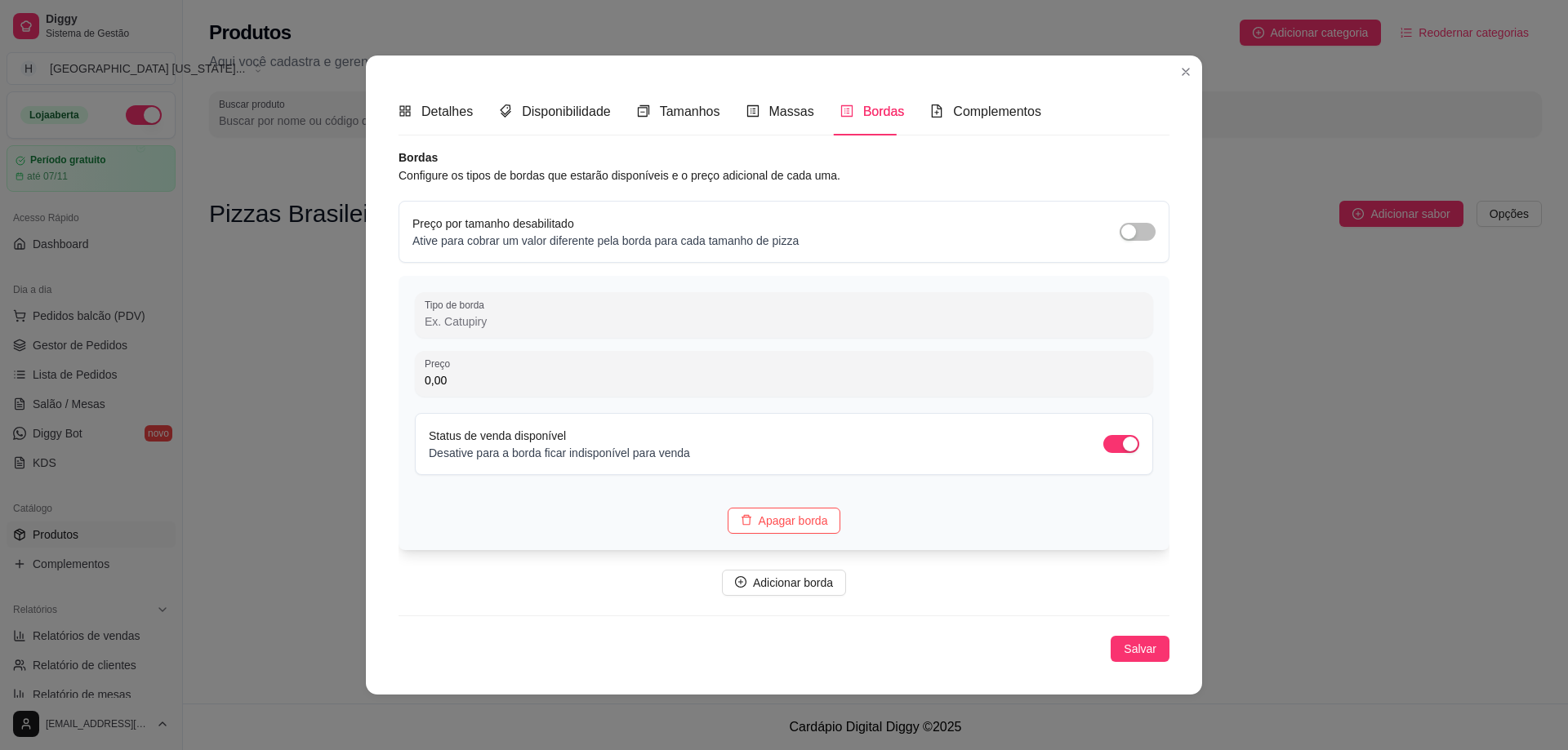
click at [510, 305] on div at bounding box center [784, 314] width 719 height 33
click at [506, 325] on input "Tipo de borda" at bounding box center [784, 321] width 719 height 16
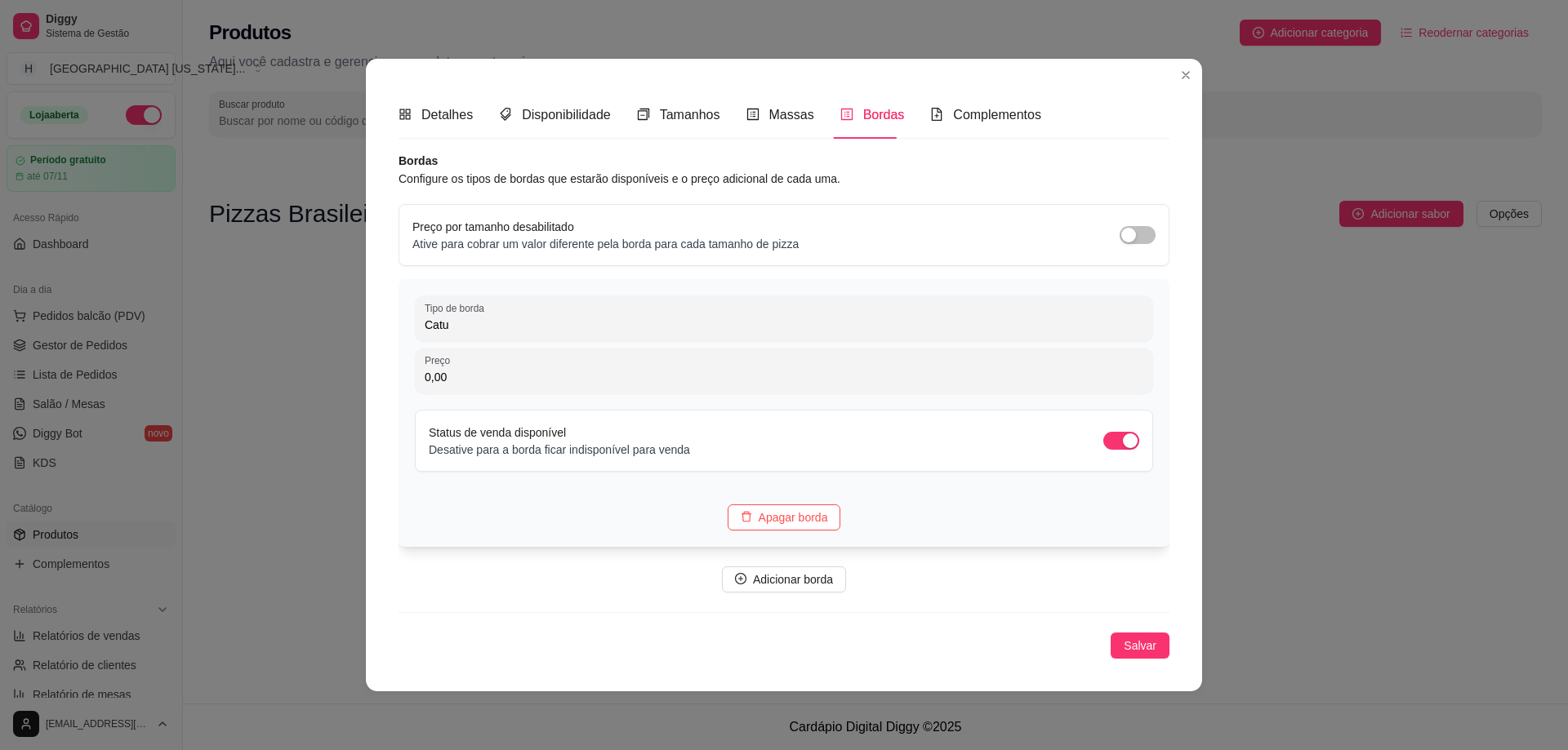
type input "Catup"
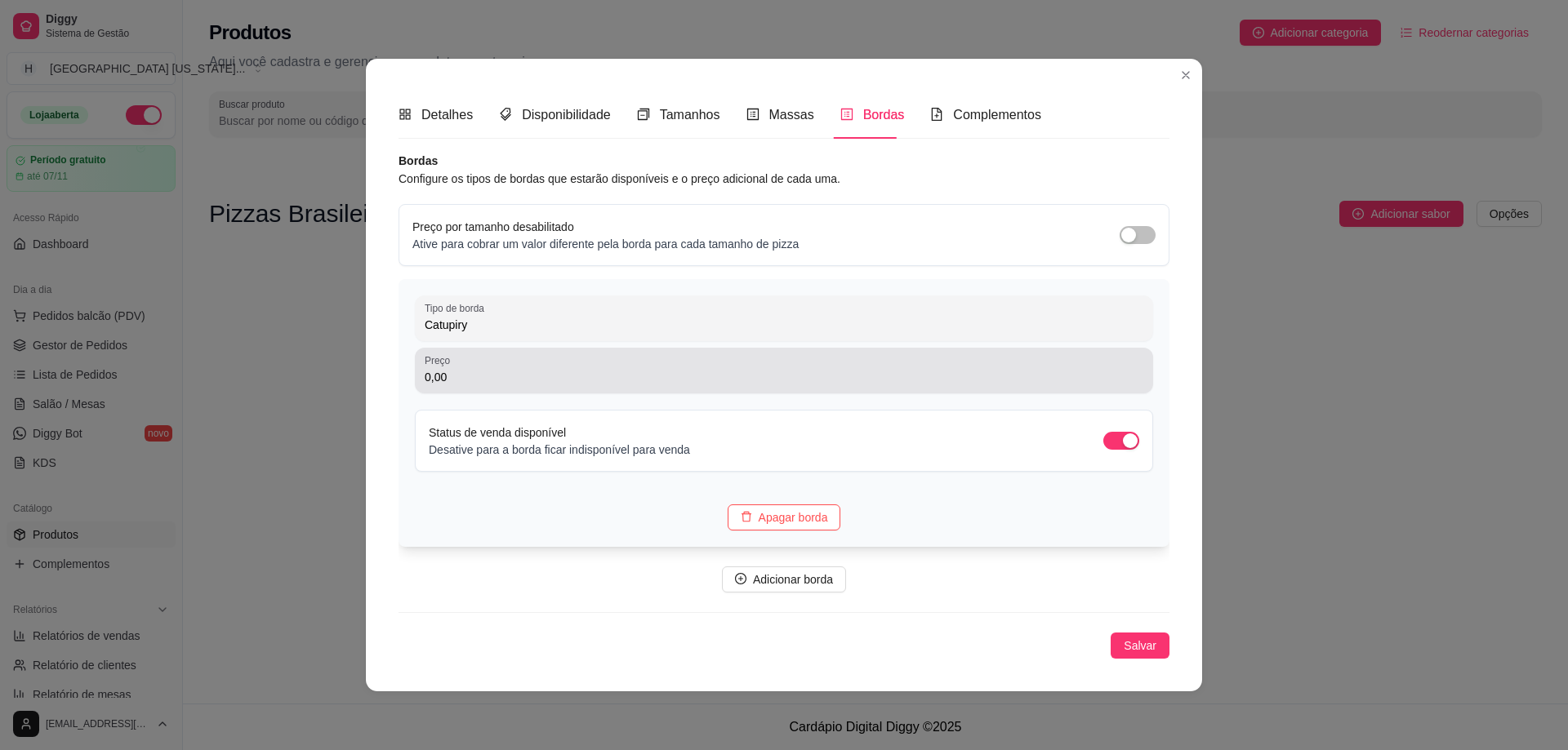
type input "Catupiry"
click at [515, 381] on input "0,00" at bounding box center [784, 377] width 719 height 16
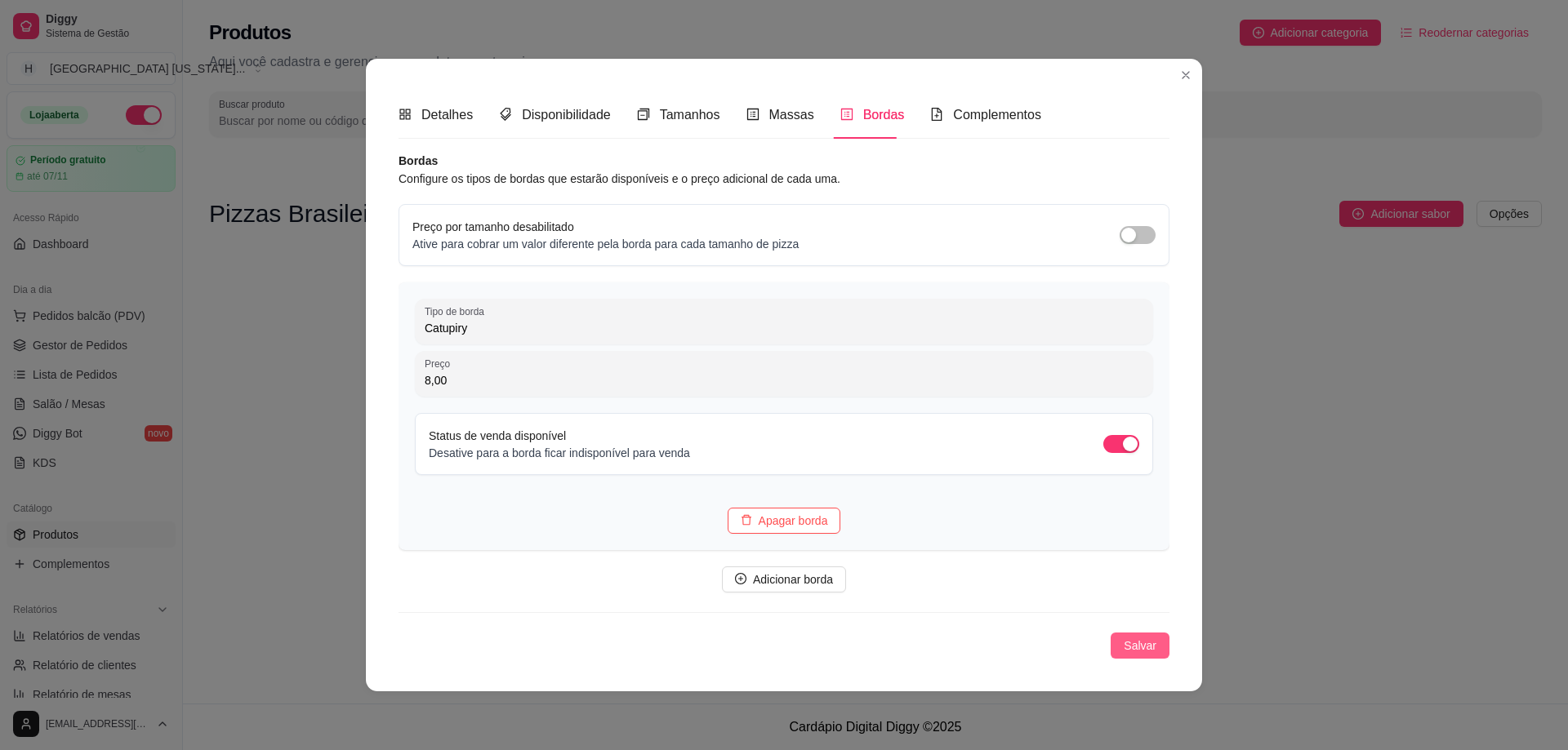
type input "8,00"
click at [1141, 644] on span "Salvar" at bounding box center [1140, 646] width 33 height 18
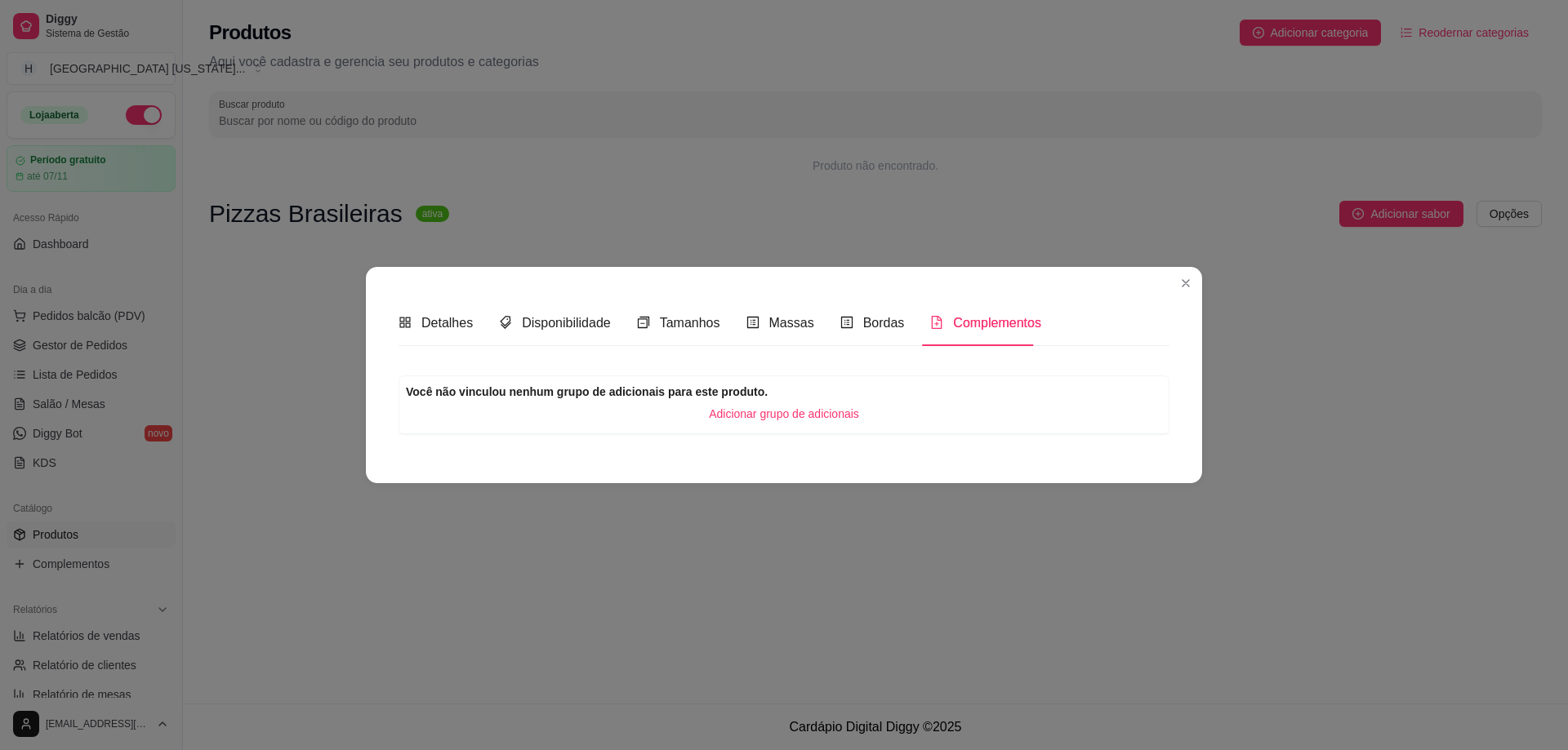
click at [766, 417] on span "Adicionar grupo de adicionais" at bounding box center [783, 414] width 150 height 18
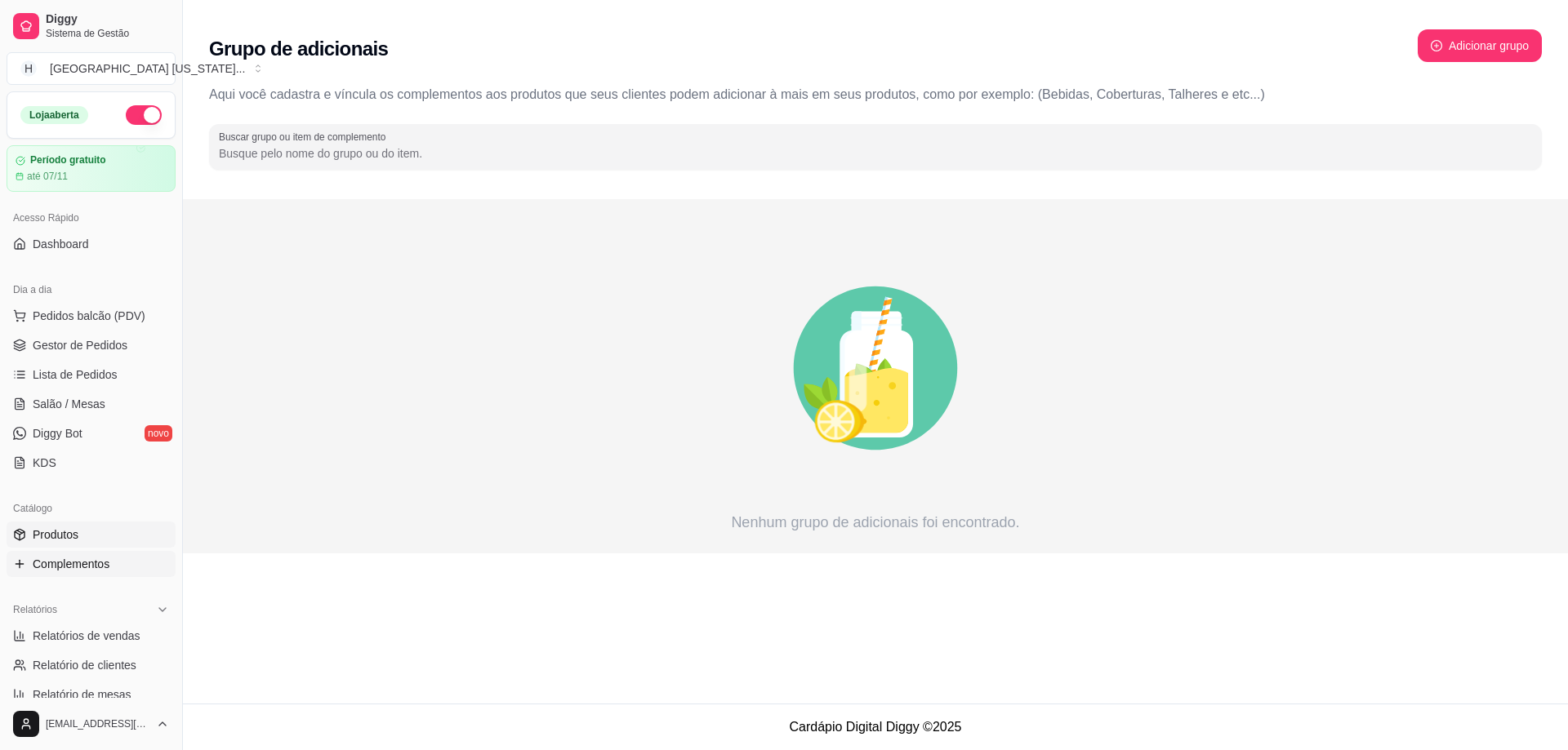
click at [65, 532] on span "Produtos" at bounding box center [56, 535] width 46 height 16
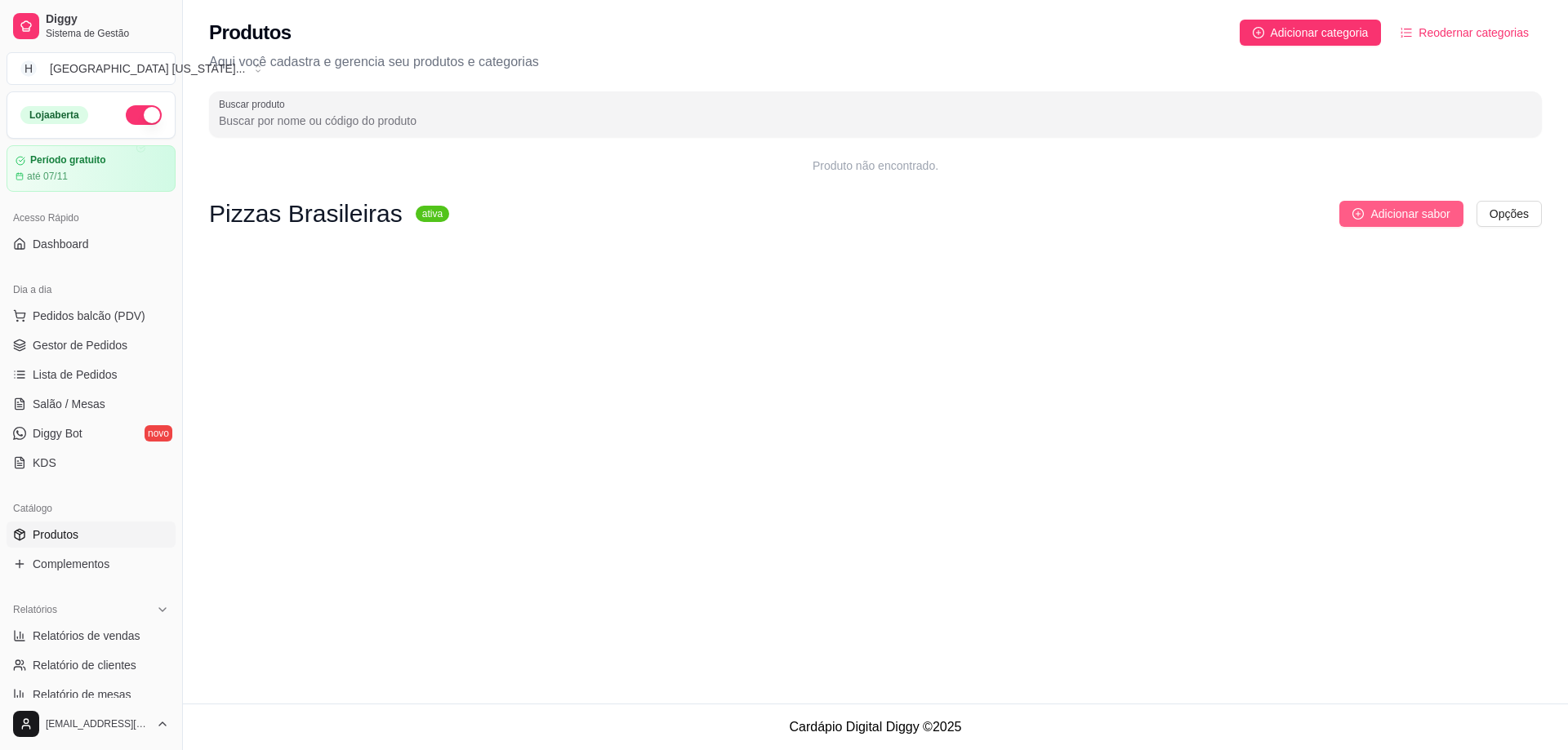
click at [1413, 214] on span "Adicionar sabor" at bounding box center [1410, 214] width 79 height 18
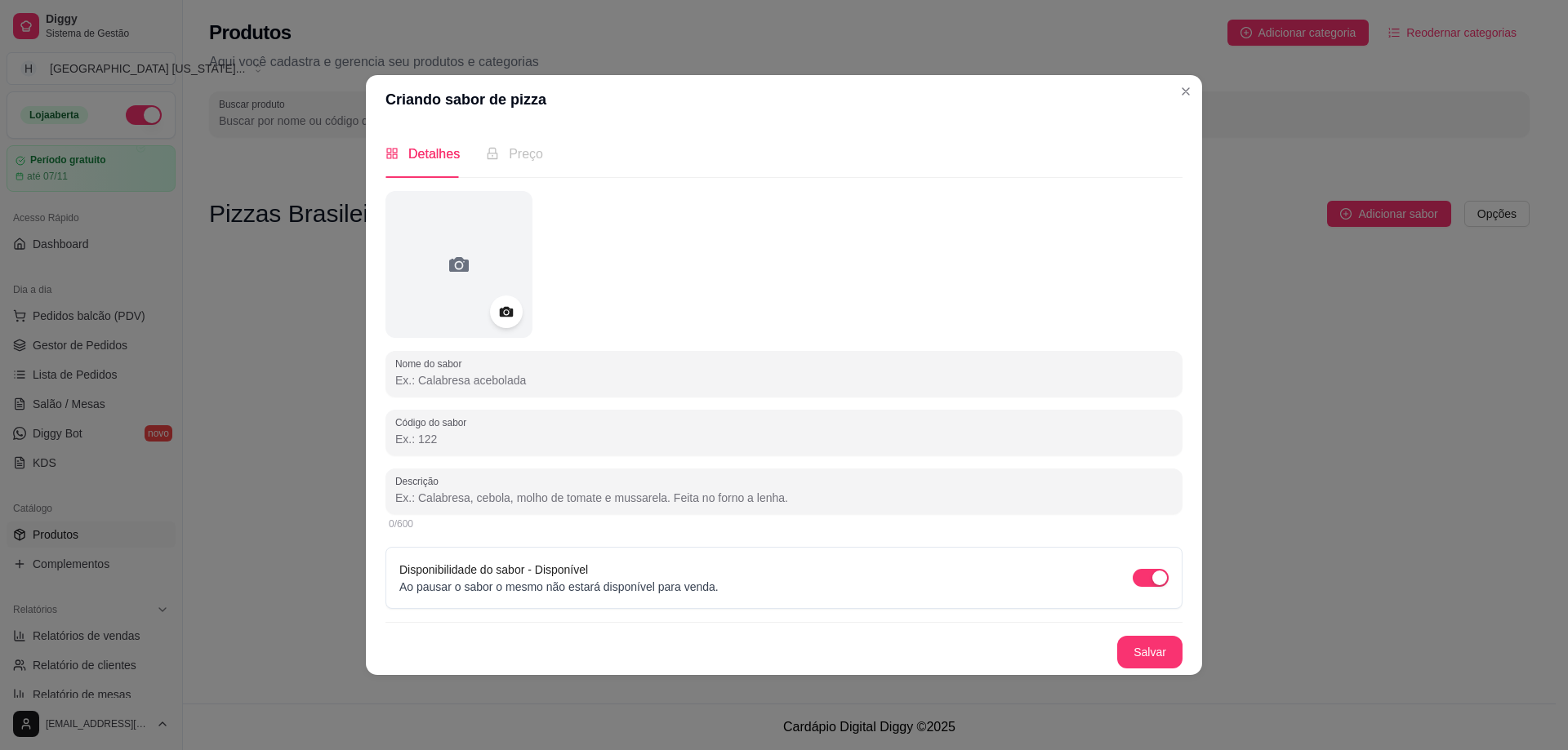
click at [501, 401] on div "Nome do sabor Código do sabor Descrição 0/600 Disponibilidade do sabor - Dispon…" at bounding box center [783, 430] width 797 height 477
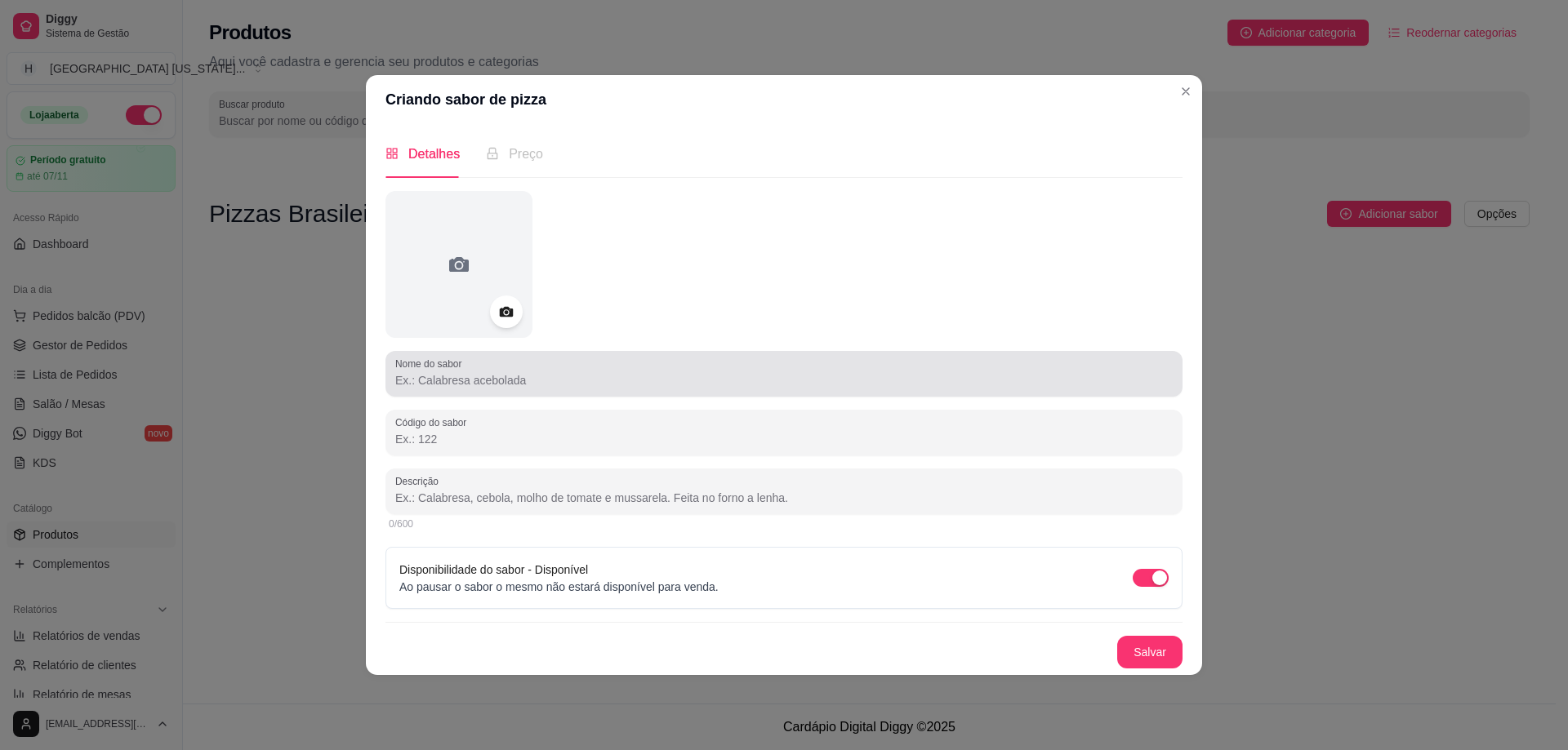
click at [521, 384] on input "Nome do sabor" at bounding box center [784, 380] width 778 height 16
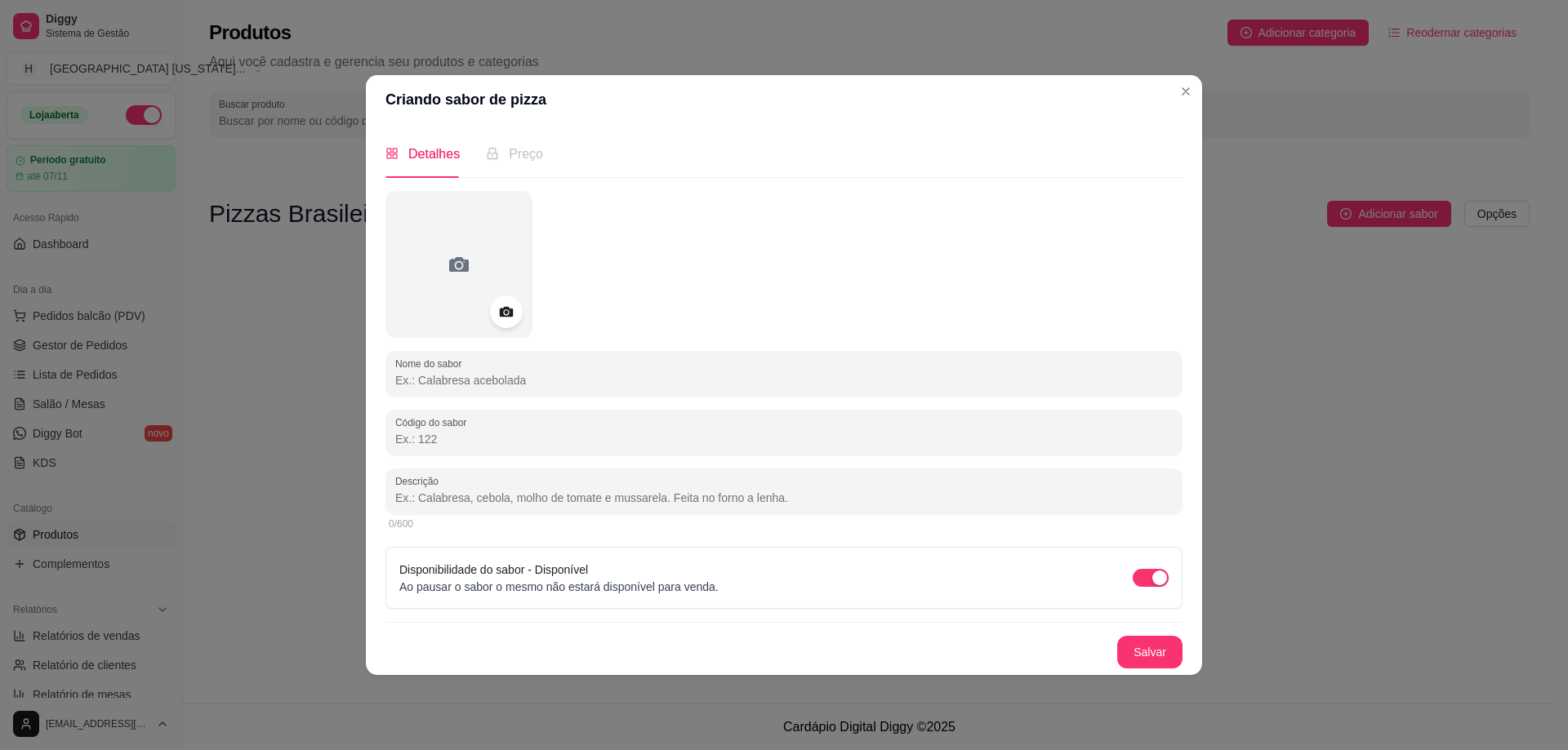
click at [475, 384] on input "Nome do sabor" at bounding box center [784, 380] width 778 height 16
paste input "Napolitana especial"
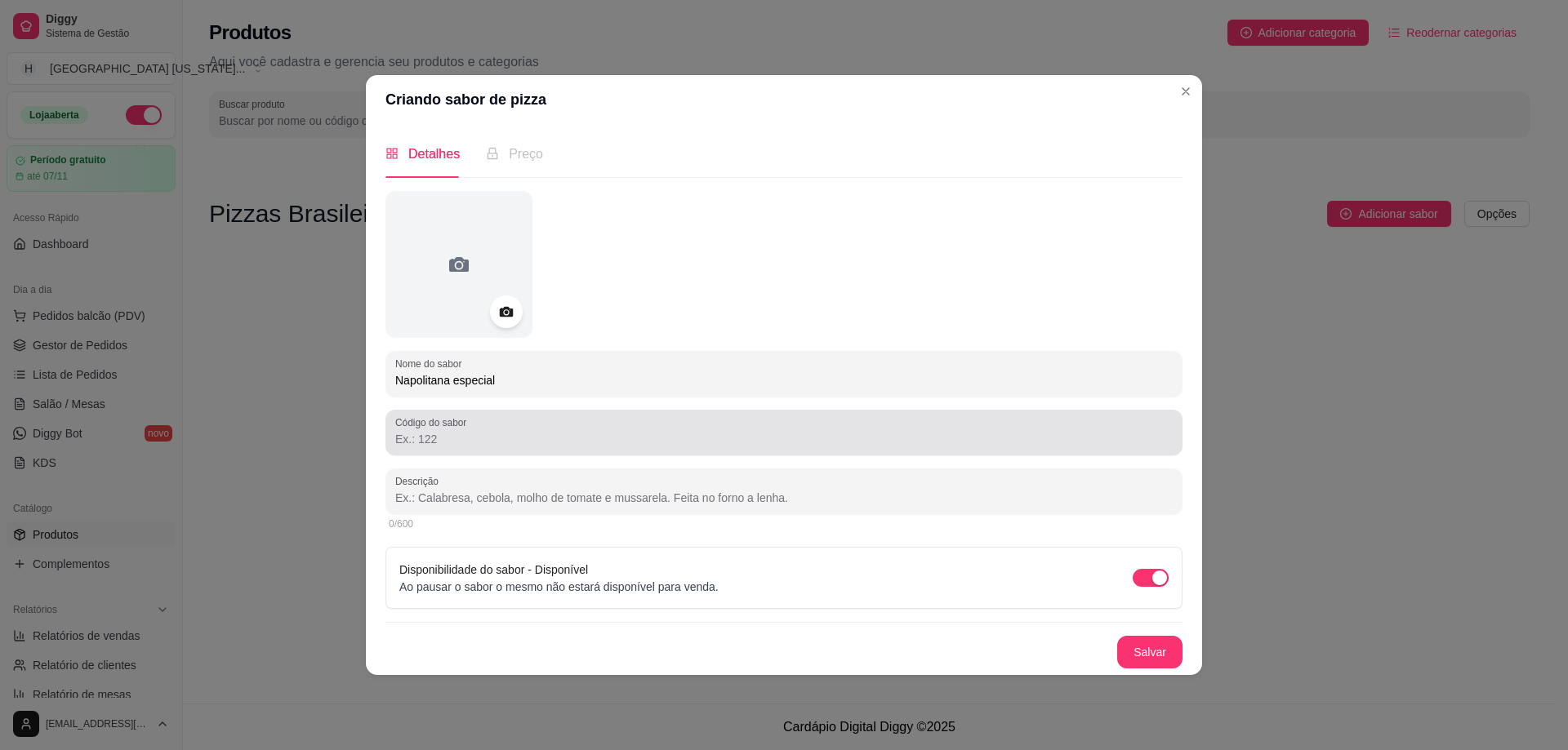
type input "Napolitana especial"
click at [461, 450] on div "Código do sabor" at bounding box center [783, 433] width 797 height 46
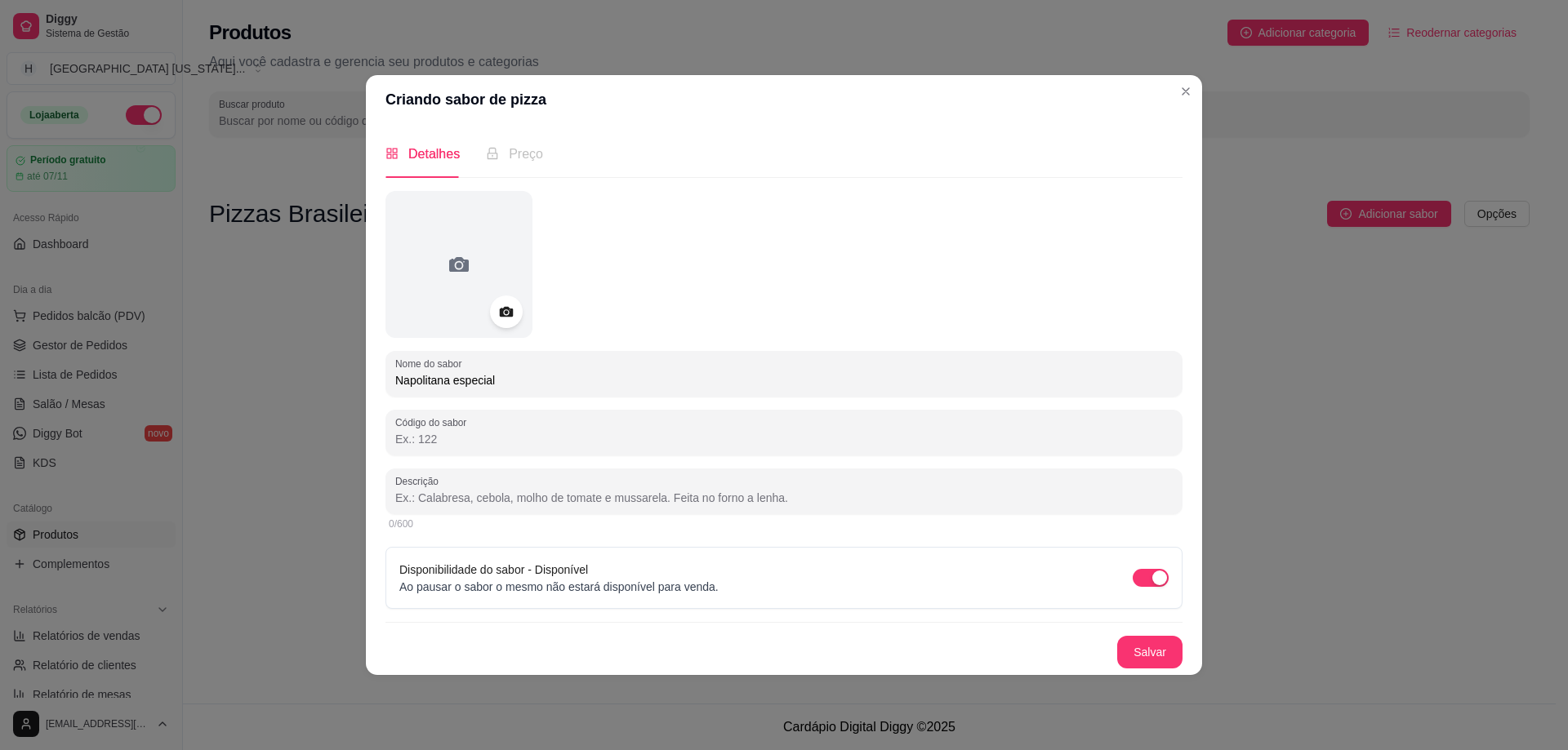
click at [453, 437] on input "Código do sabor" at bounding box center [784, 439] width 778 height 16
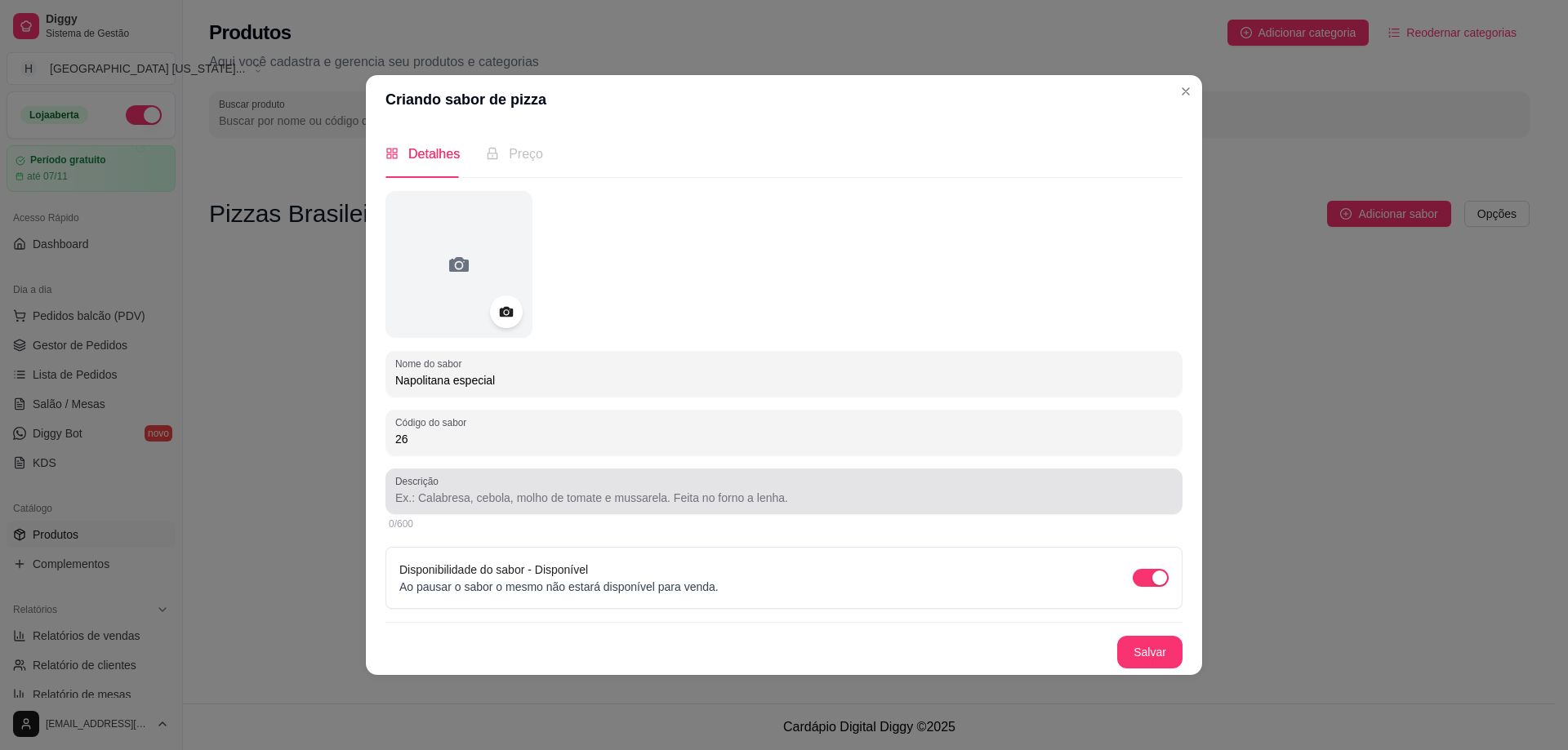
type input "26"
click at [447, 495] on input "Descrição" at bounding box center [784, 498] width 778 height 16
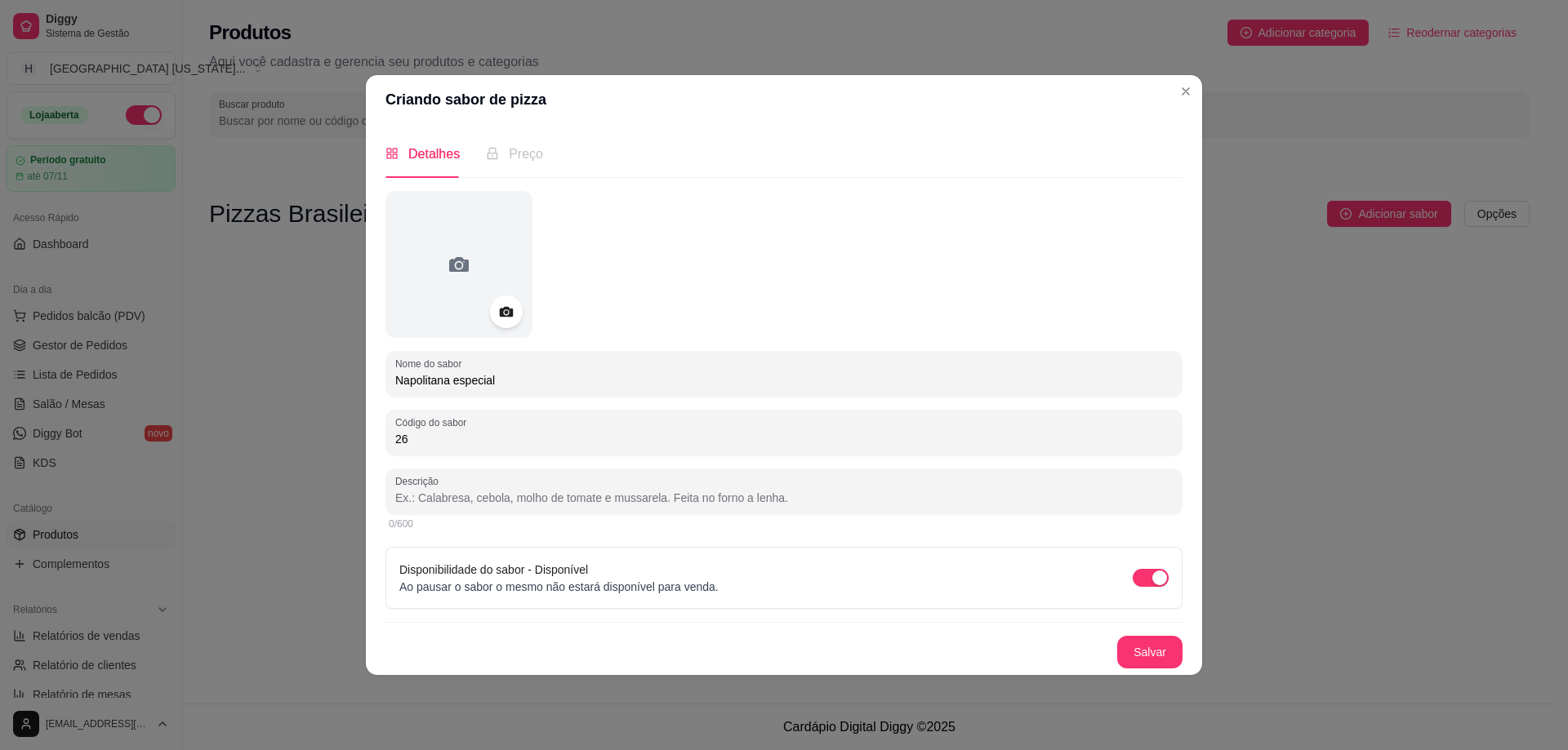
click at [442, 496] on input "Descrição" at bounding box center [784, 498] width 778 height 16
paste input "Mussarela, tomate cereja, manjericão, parmesão."
drag, startPoint x: 687, startPoint y: 502, endPoint x: 219, endPoint y: 504, distance: 468.0
click at [219, 504] on div "Criando sabor de pizza Detalhes Preço Nome do sabor Napolitana especial Código …" at bounding box center [784, 375] width 1568 height 750
type input "Mussarela, tomate cereja, manjericão, parmesão."
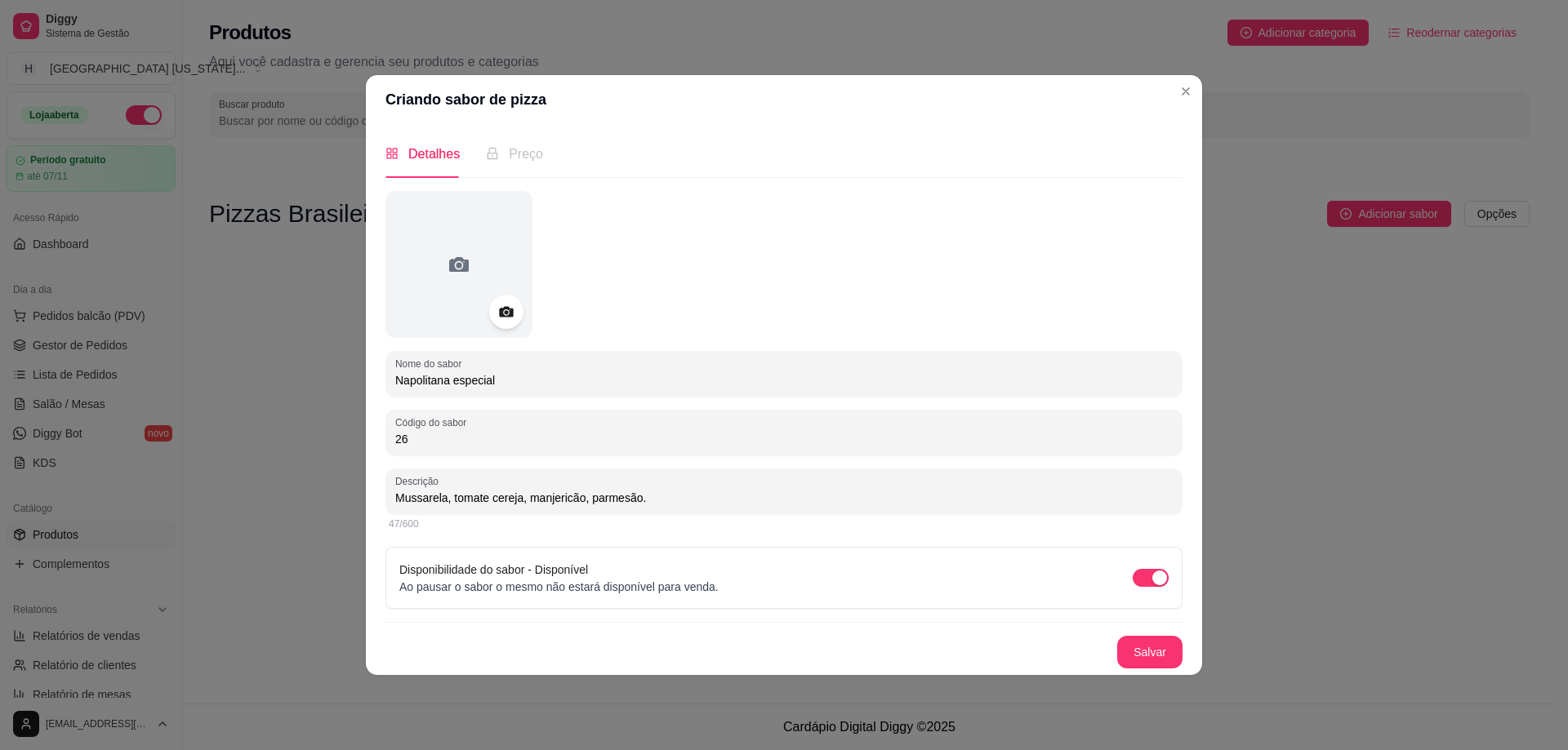
click at [515, 314] on icon at bounding box center [505, 312] width 19 height 19
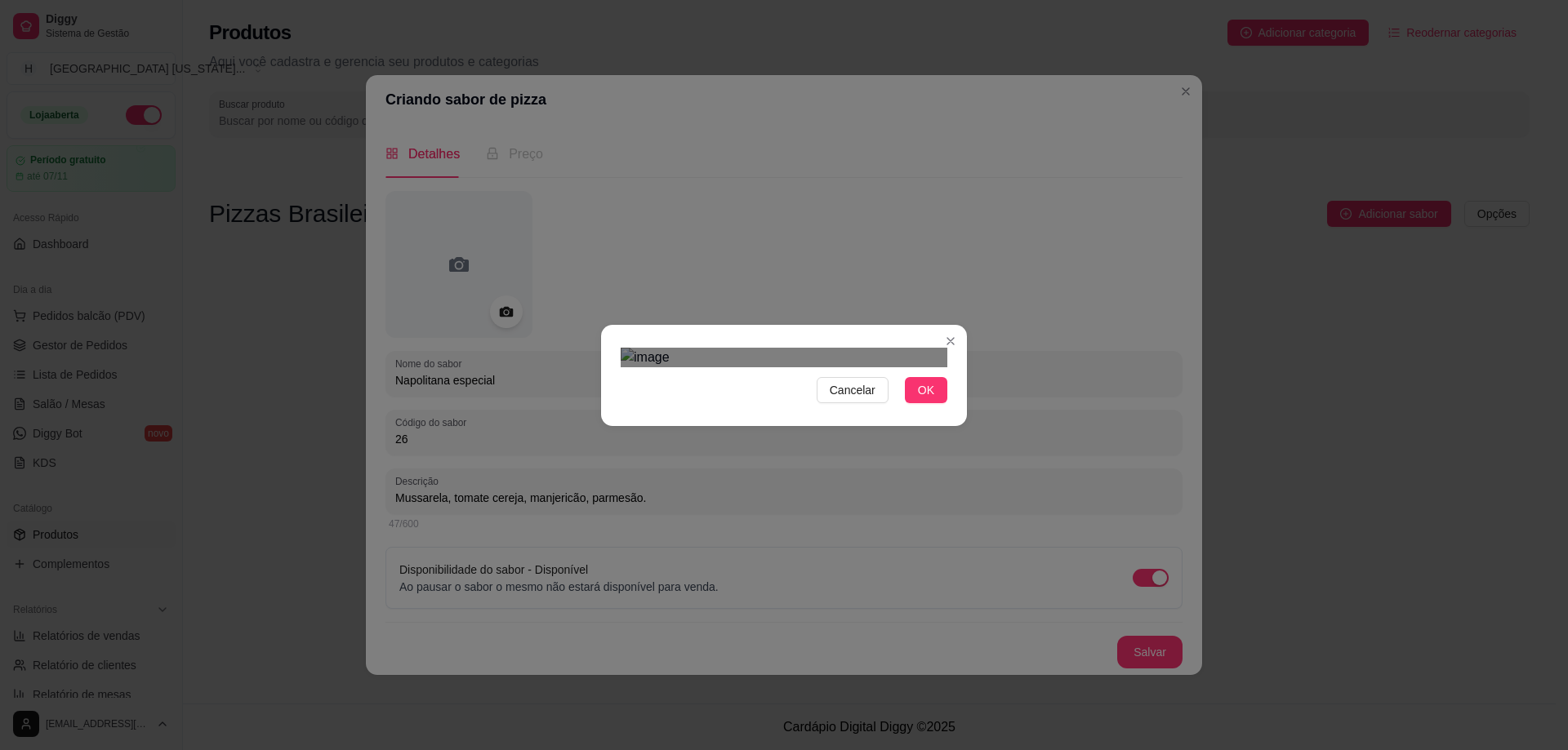
click at [845, 461] on div "Use the arrow keys to move the crop selection area" at bounding box center [786, 608] width 294 height 294
click at [957, 341] on div "Cancelar OK" at bounding box center [784, 375] width 366 height 68
click at [605, 341] on div "Cancelar OK" at bounding box center [784, 375] width 366 height 68
click at [945, 367] on div at bounding box center [784, 358] width 327 height 20
click at [864, 436] on div "Use the arrow keys to move the crop selection area" at bounding box center [784, 594] width 327 height 326
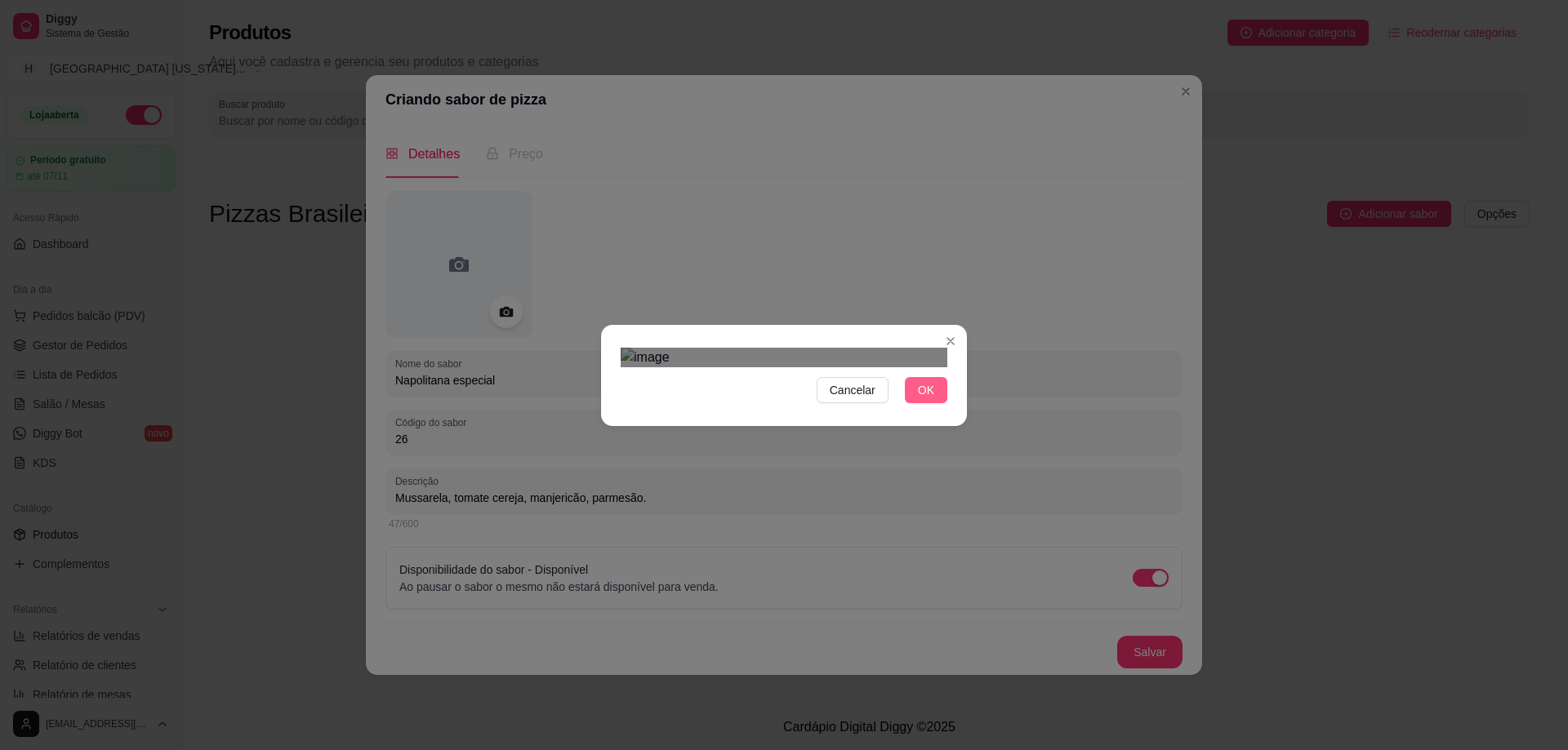
click at [934, 399] on span "OK" at bounding box center [926, 390] width 16 height 18
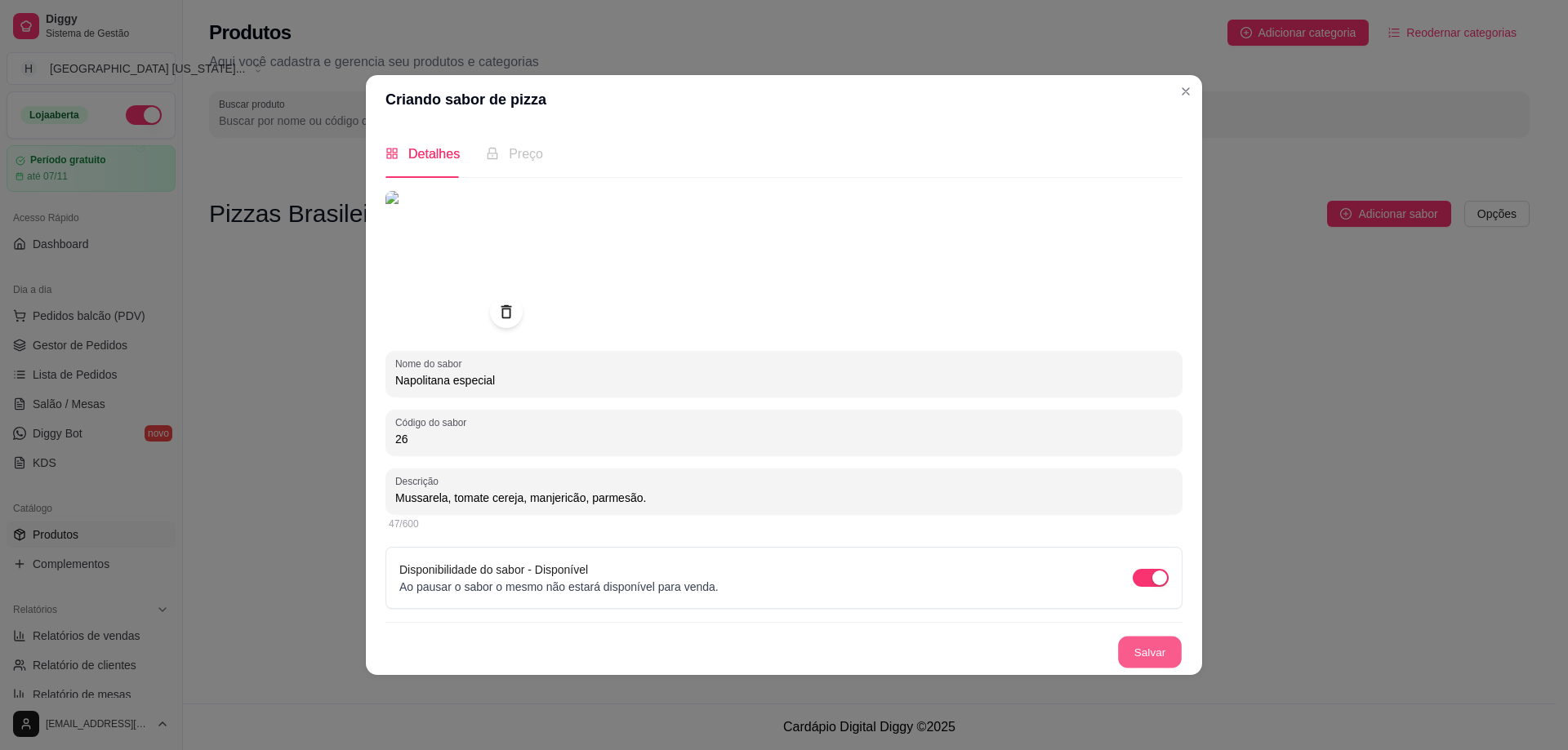
click at [1142, 651] on button "Salvar" at bounding box center [1150, 652] width 64 height 32
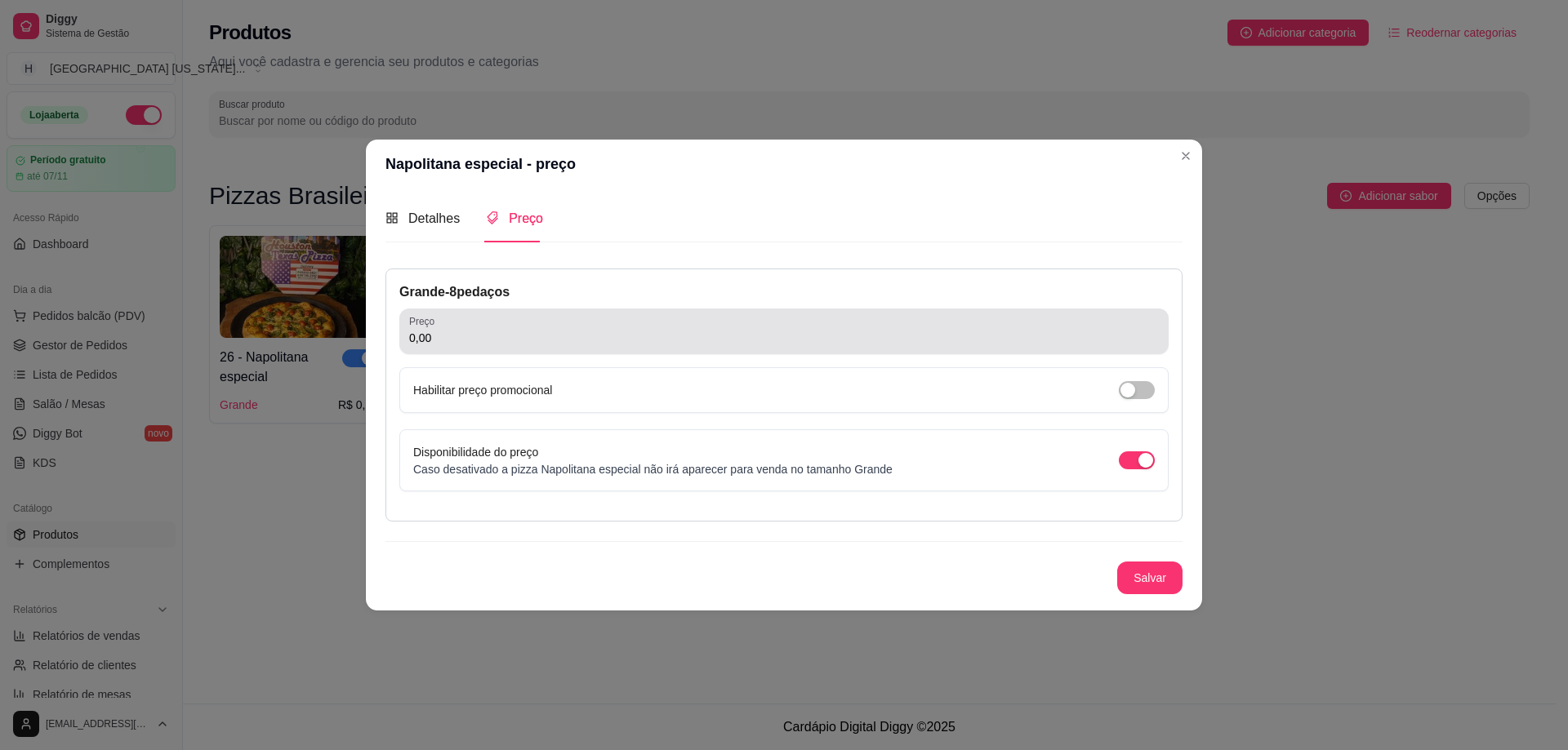
click at [469, 345] on input "0,00" at bounding box center [784, 338] width 750 height 16
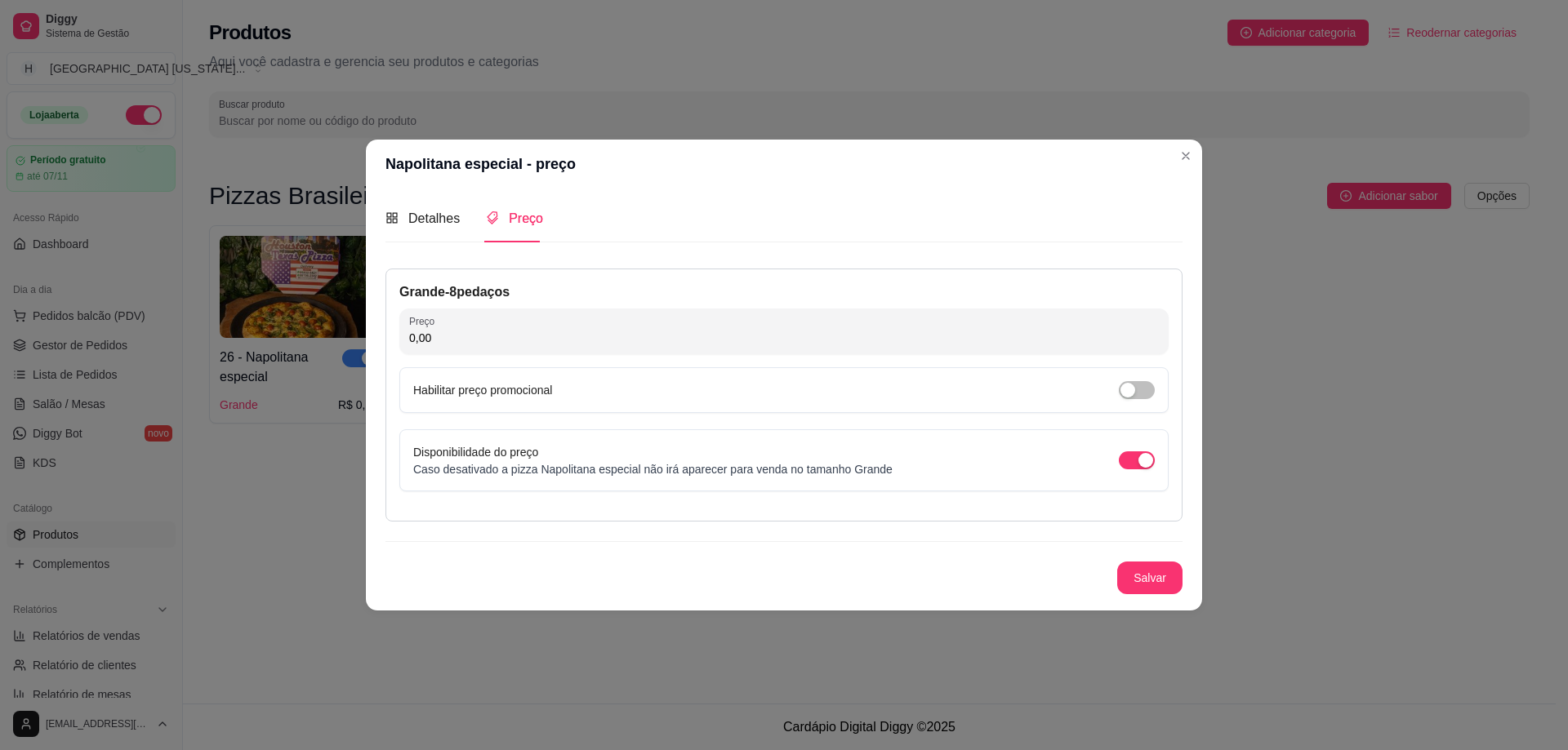
paste input "59,99"
type input "59,99"
click at [760, 245] on div "Detalhes Preço Nome do sabor Napolitana especial Código do sabor 26 Descrição M…" at bounding box center [783, 400] width 797 height 409
click at [1133, 390] on div "button" at bounding box center [1127, 390] width 15 height 15
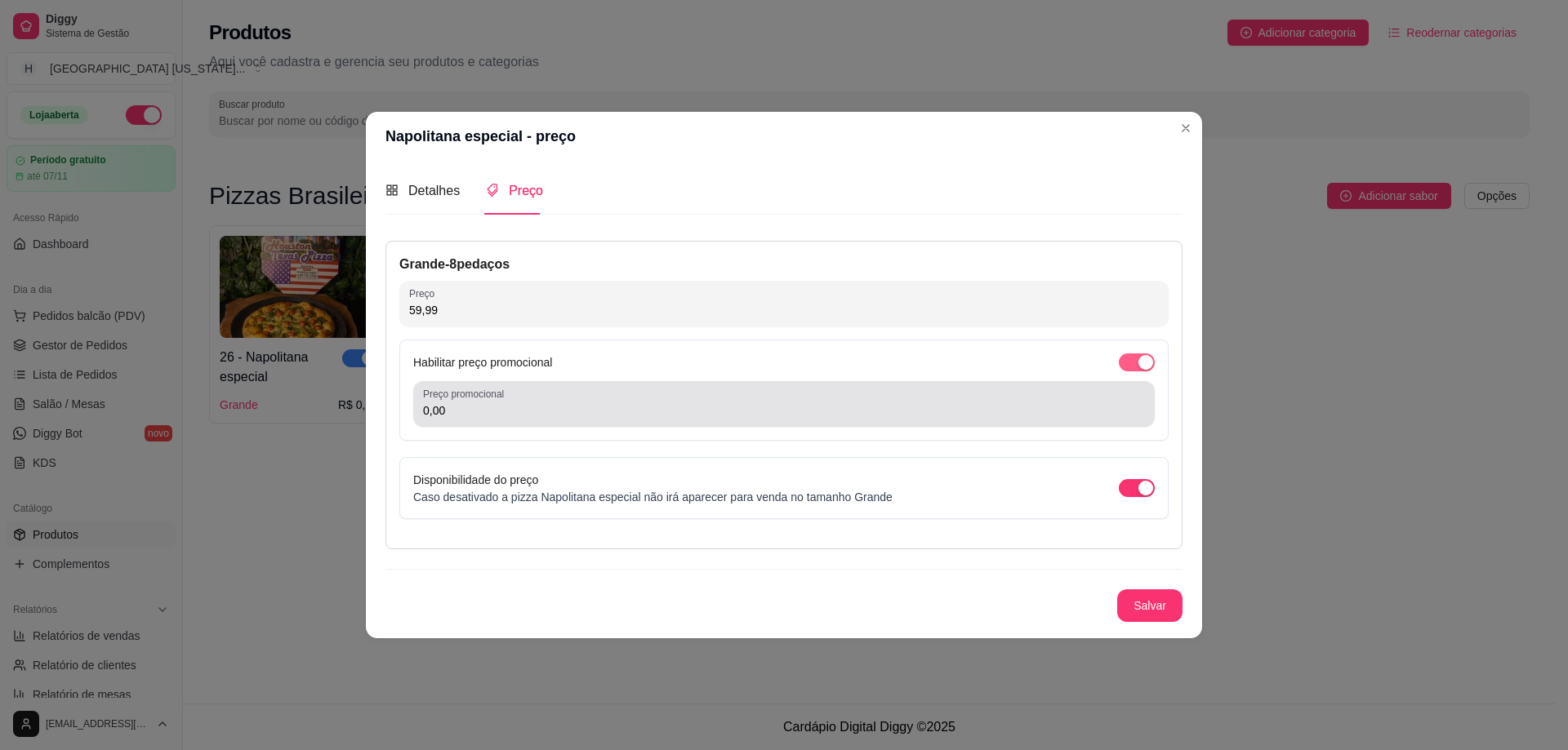
click at [1138, 370] on span "button" at bounding box center [1137, 362] width 36 height 18
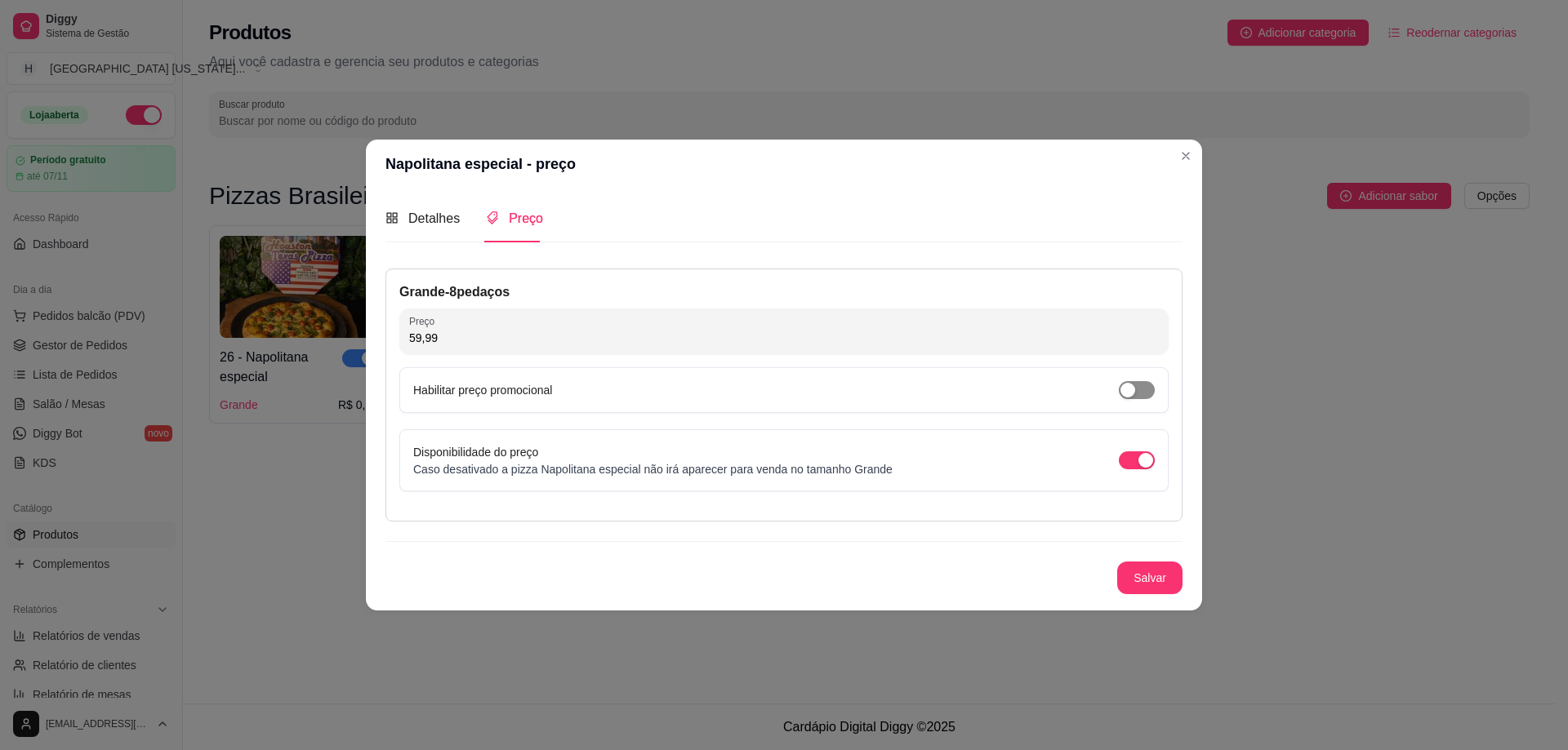
click at [1147, 394] on span "button" at bounding box center [1137, 390] width 36 height 18
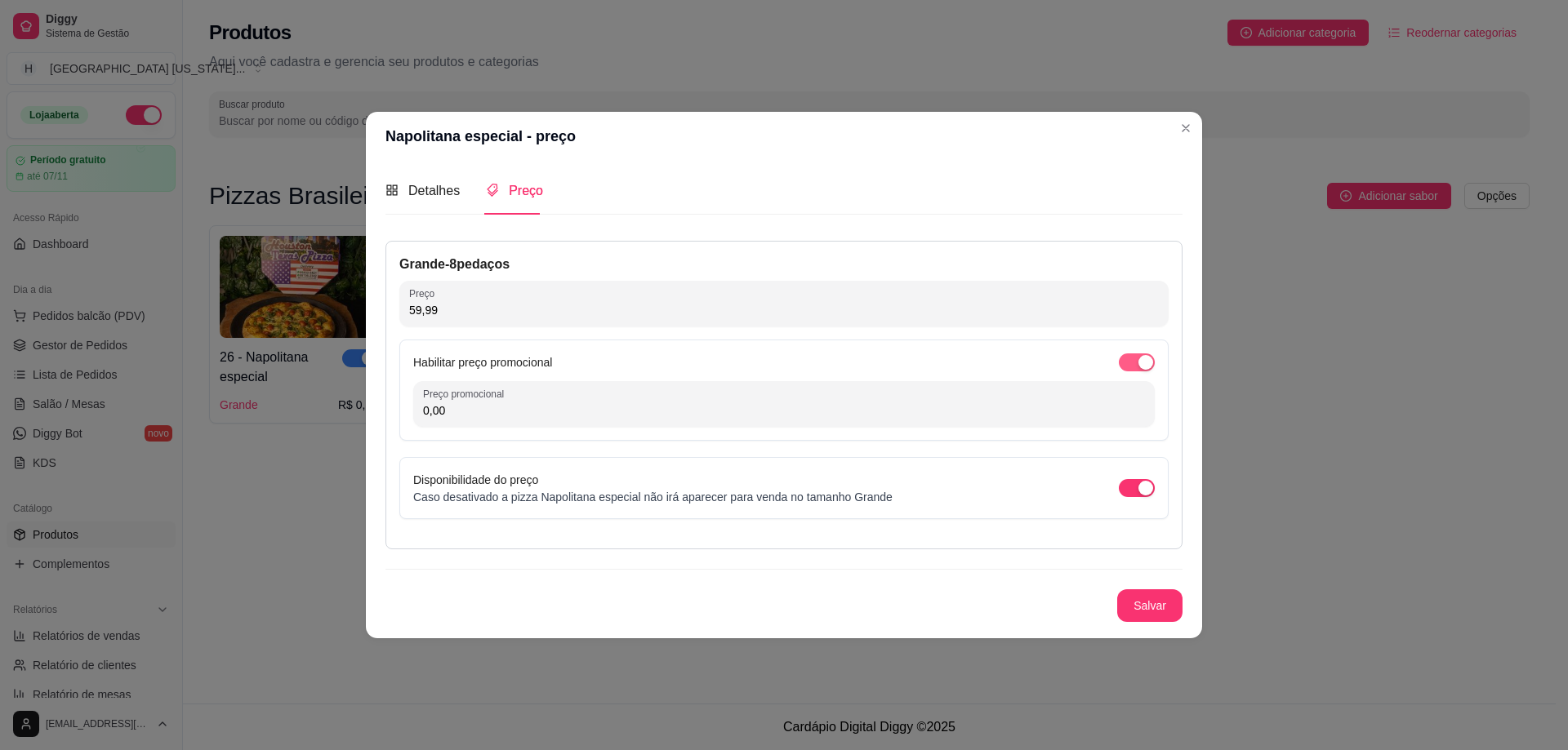
click at [1134, 358] on span "button" at bounding box center [1137, 362] width 36 height 18
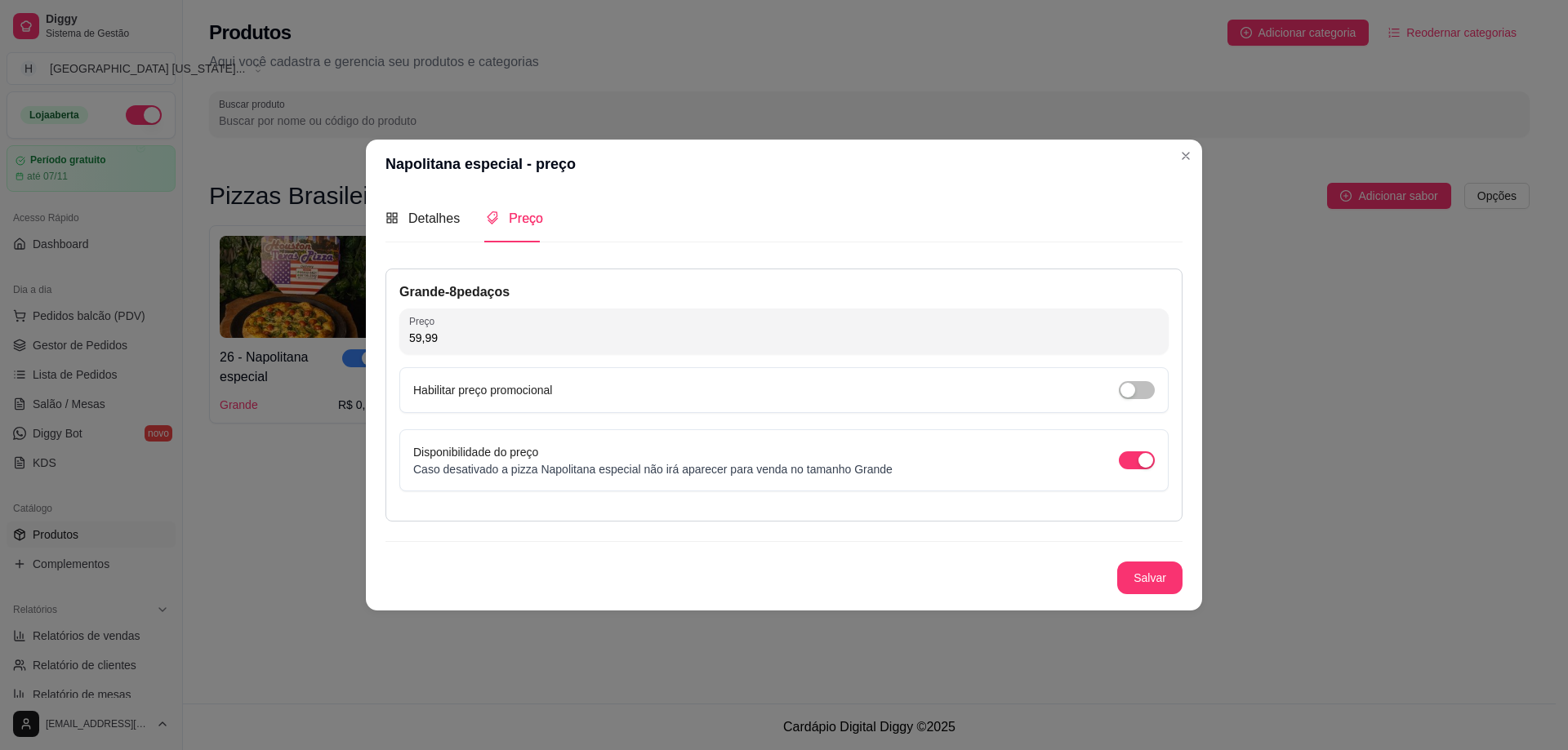
click at [1152, 583] on button "Salvar" at bounding box center [1150, 577] width 65 height 33
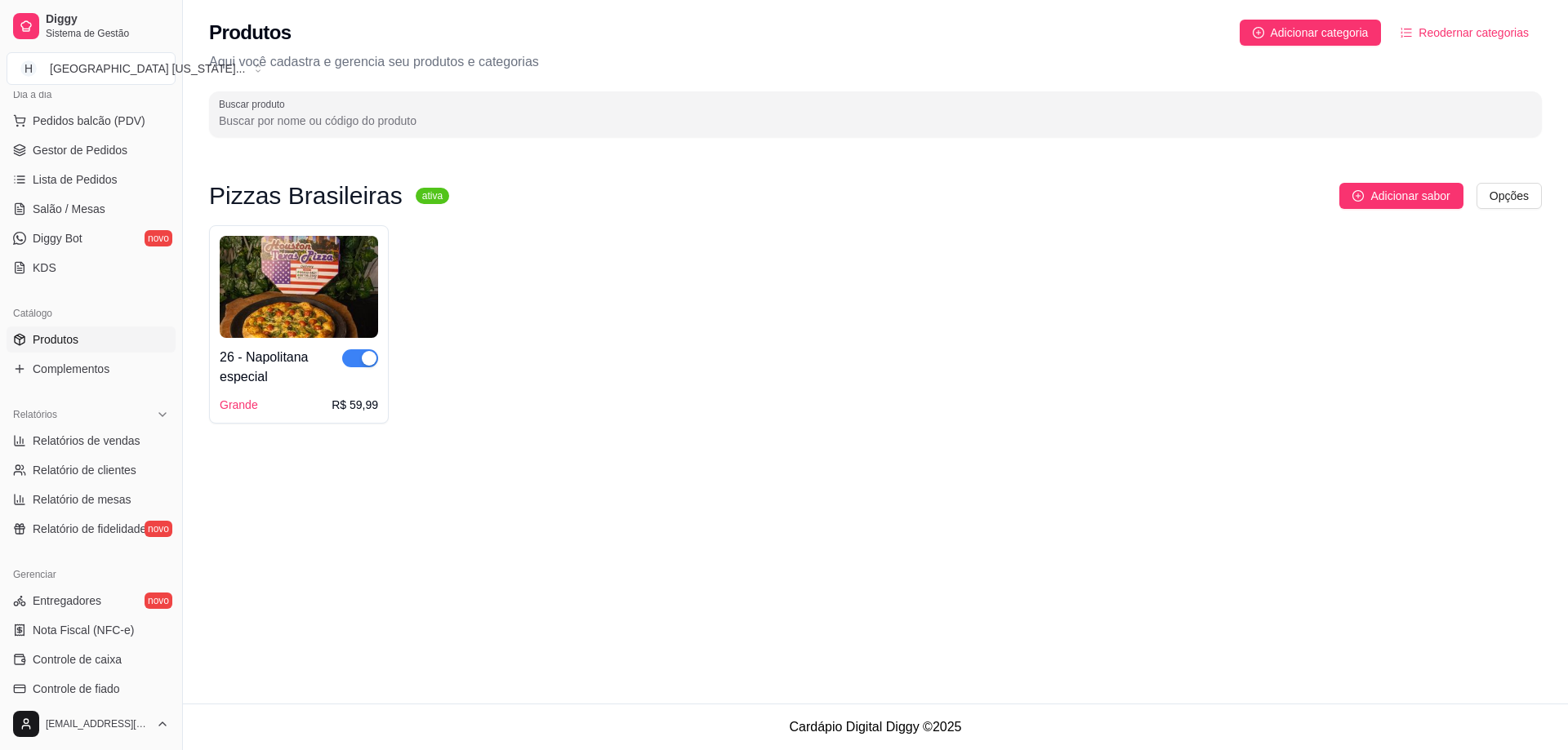
scroll to position [180, 0]
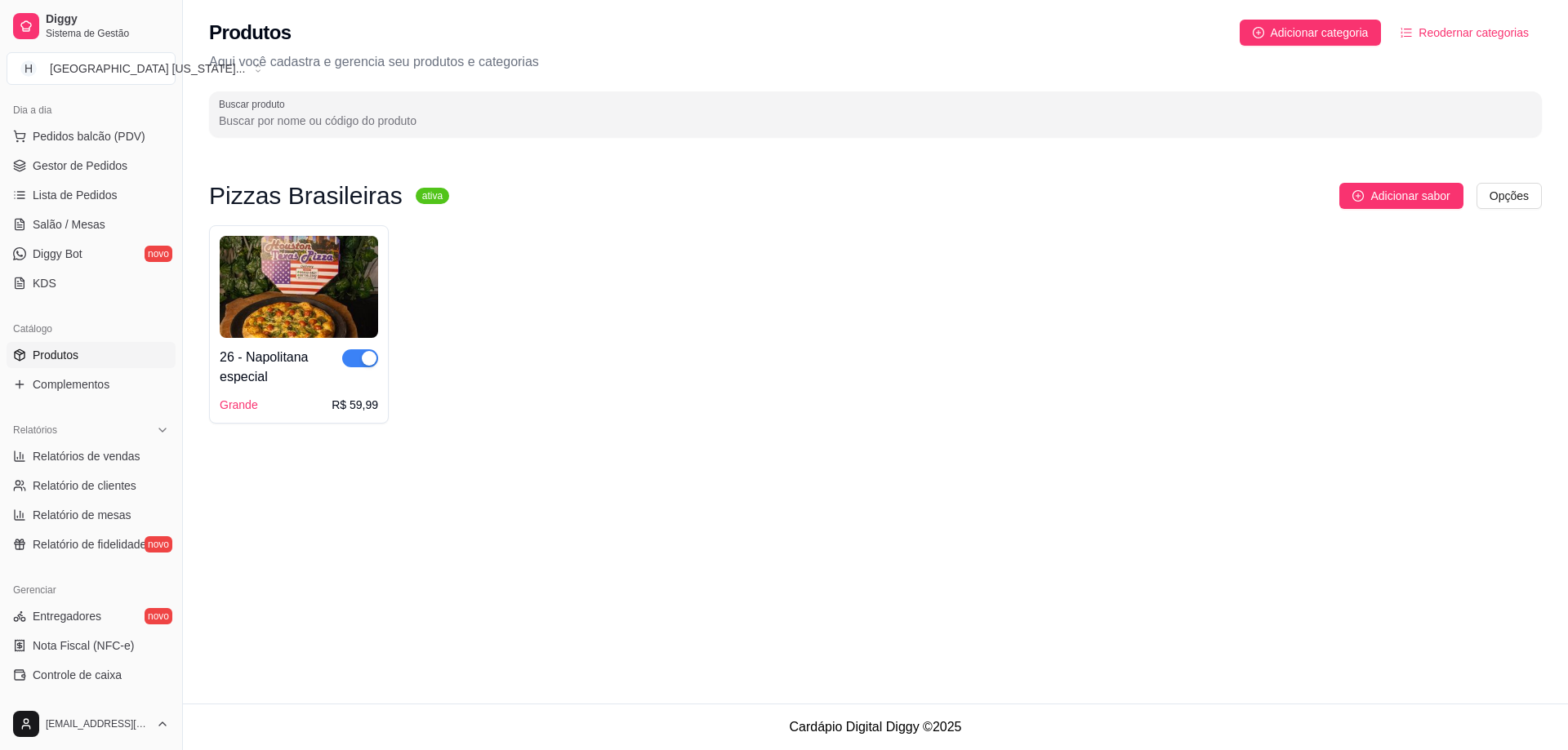
click at [1246, 334] on div "26 - Napolitana especial Grande R$ 59,99" at bounding box center [875, 324] width 1333 height 198
click at [104, 59] on button "H [GEOGRAPHIC_DATA] [US_STATE] ..." at bounding box center [91, 68] width 169 height 33
click at [790, 358] on div "26 - Napolitana especial Grande R$ 59,99" at bounding box center [875, 324] width 1333 height 198
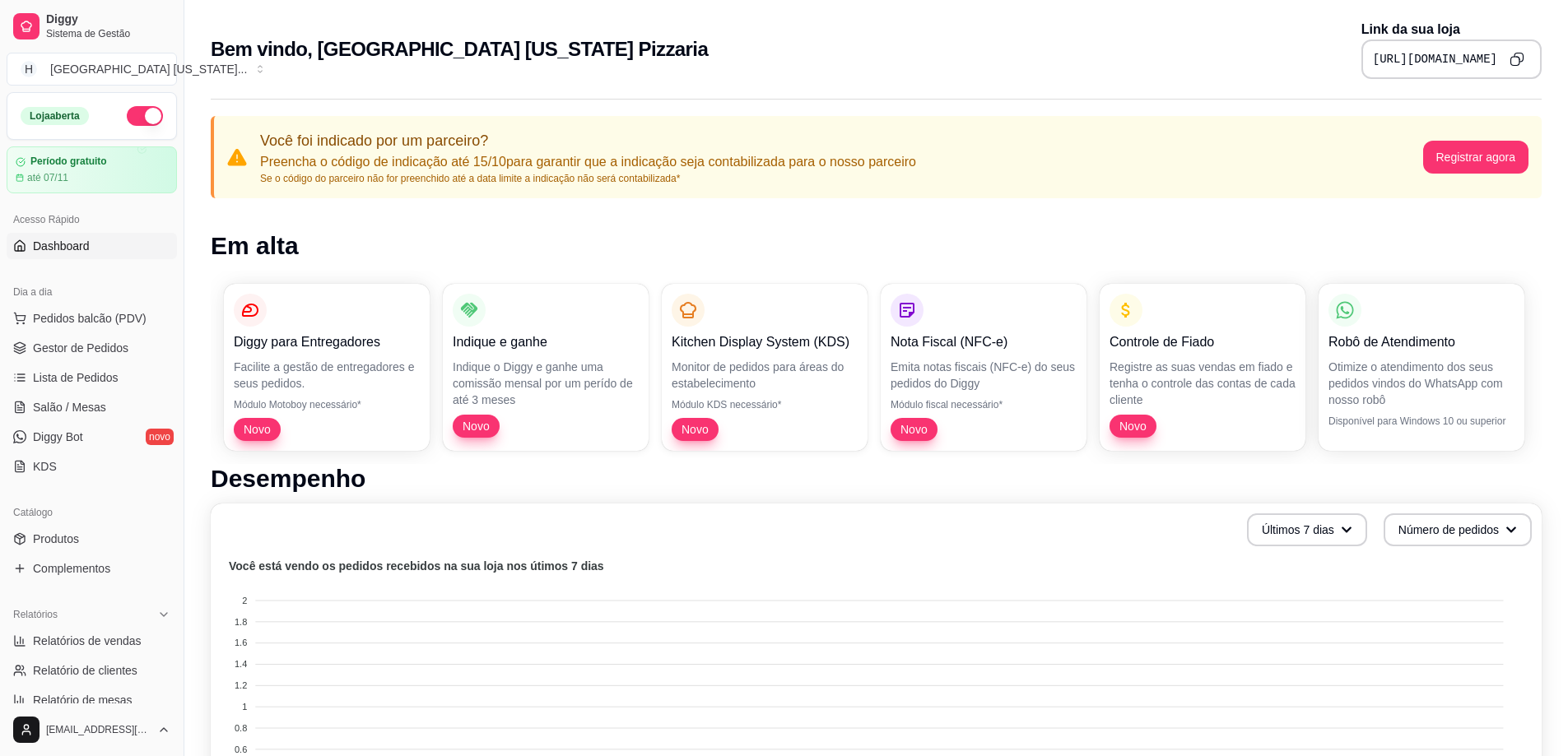
click at [1523, 63] on icon "Copy to clipboard" at bounding box center [1517, 59] width 15 height 15
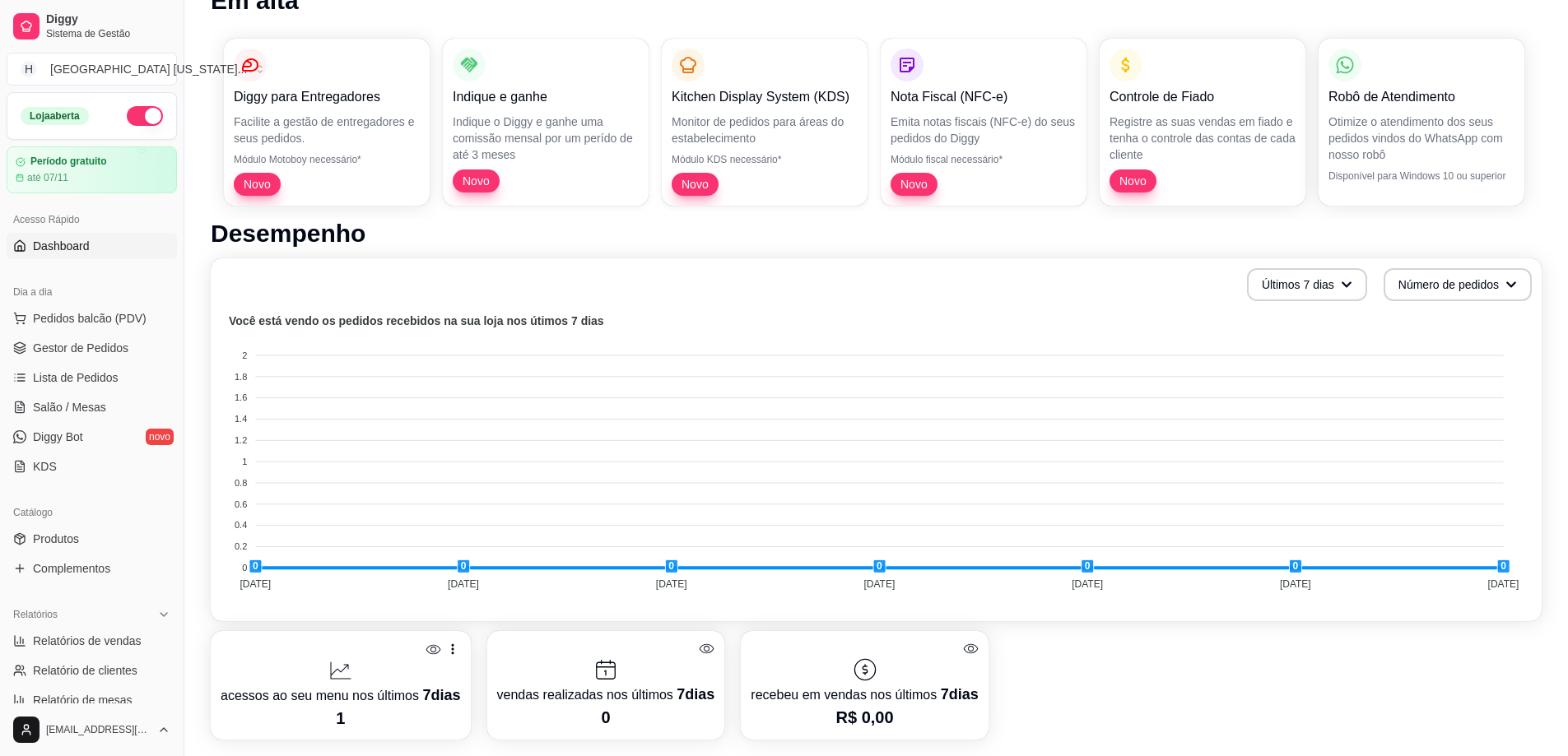
scroll to position [247, 0]
